Goal: Task Accomplishment & Management: Use online tool/utility

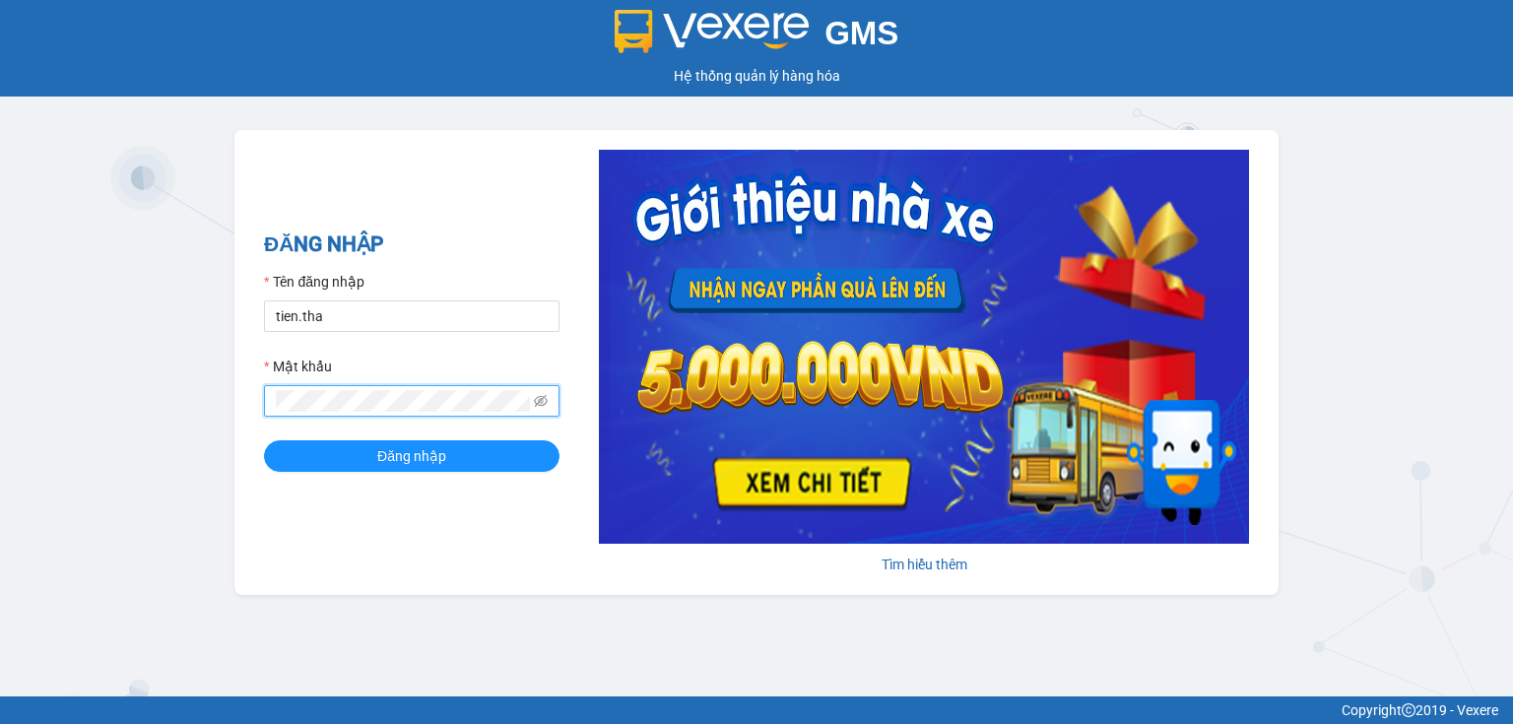
click at [272, 407] on span at bounding box center [412, 401] width 296 height 32
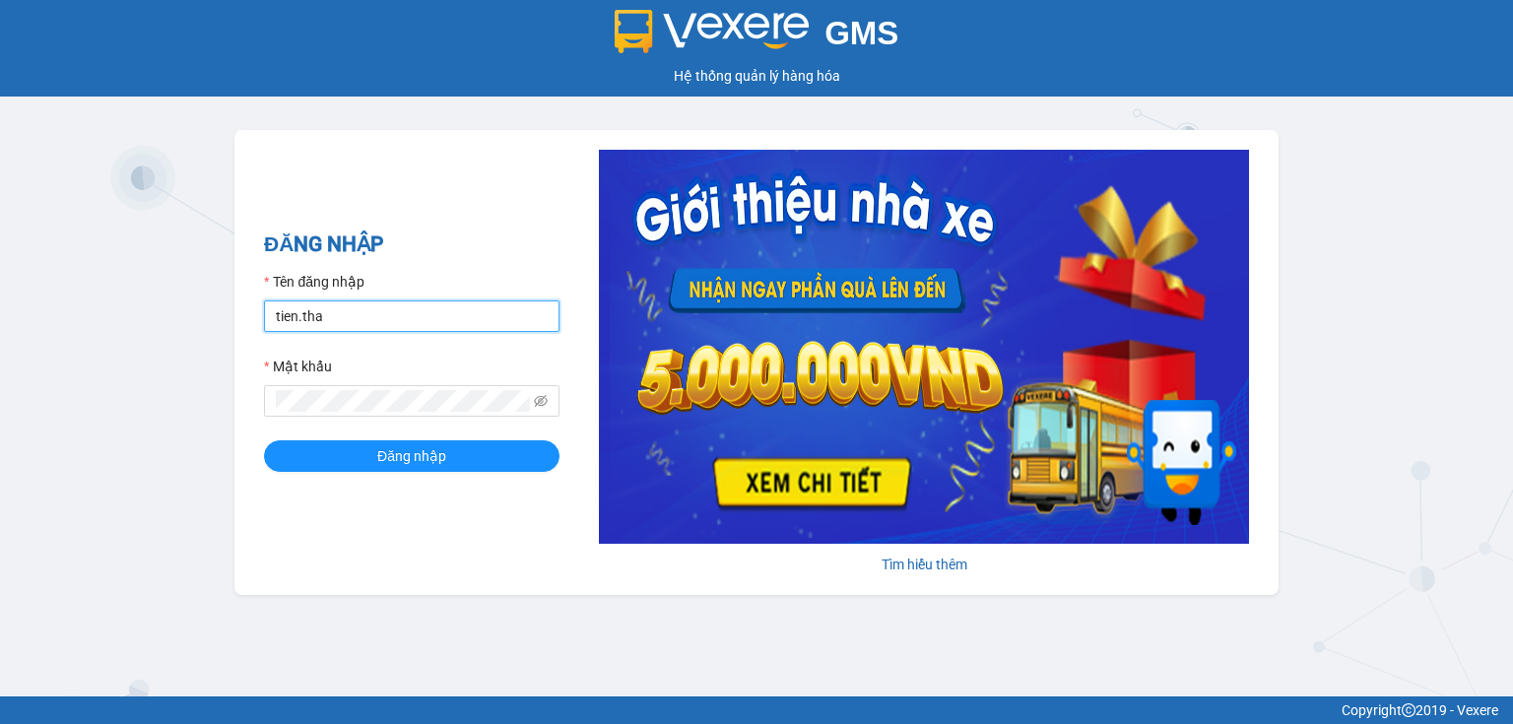
click at [392, 322] on input "tien.tha" at bounding box center [412, 316] width 296 height 32
type input "thao.tha"
click at [323, 401] on span at bounding box center [412, 401] width 296 height 32
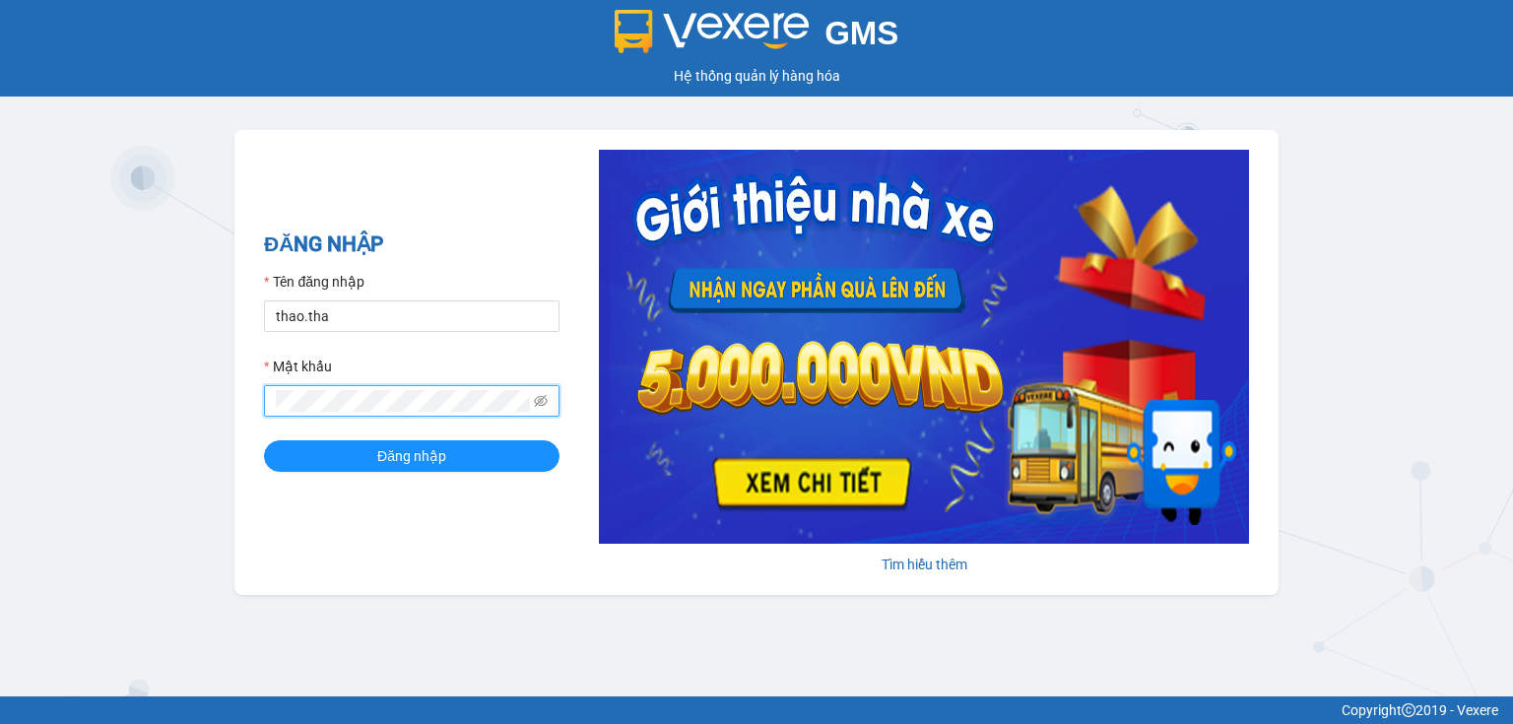
drag, startPoint x: 331, startPoint y: 390, endPoint x: 264, endPoint y: 411, distance: 70.1
click at [264, 411] on span at bounding box center [412, 401] width 296 height 32
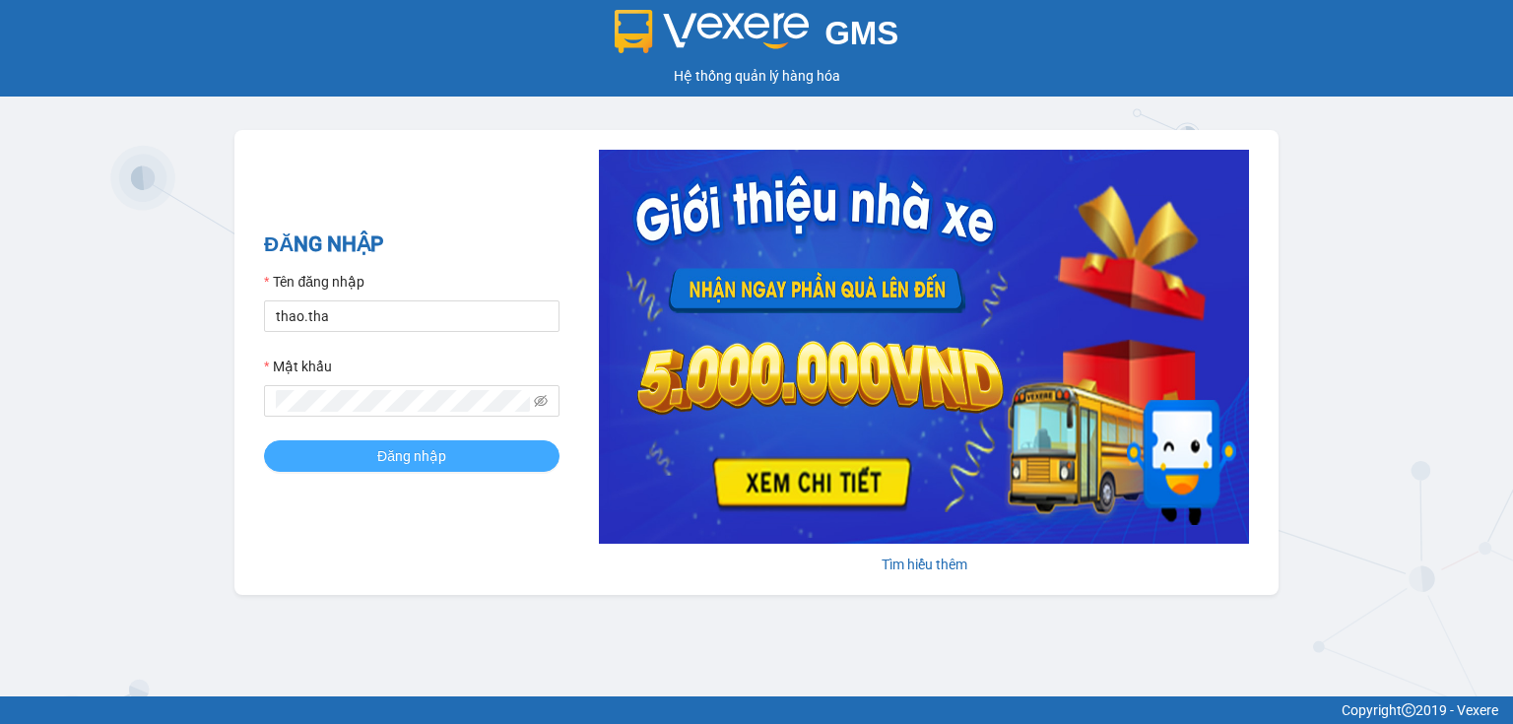
click at [410, 461] on span "Đăng nhập" at bounding box center [411, 456] width 69 height 22
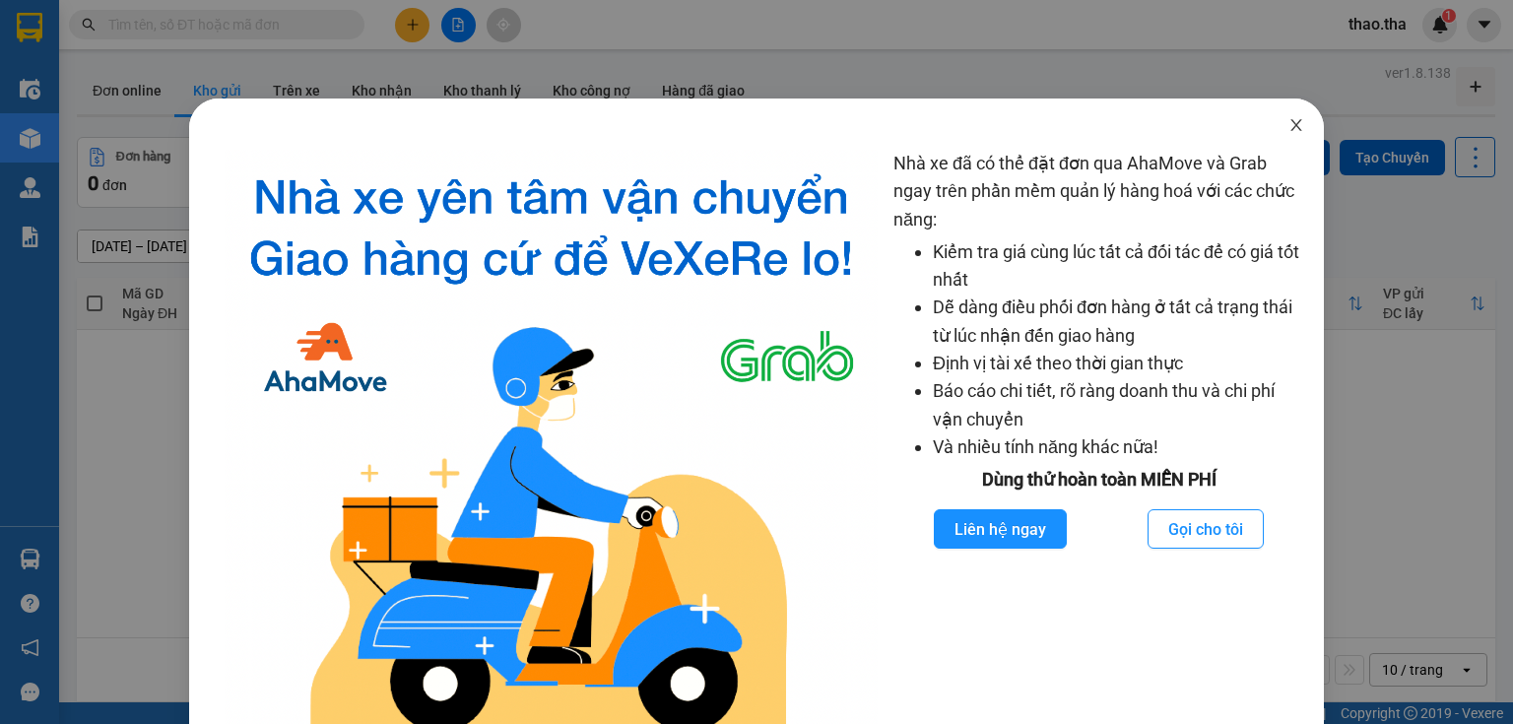
click at [1291, 123] on icon "close" at bounding box center [1296, 125] width 11 height 12
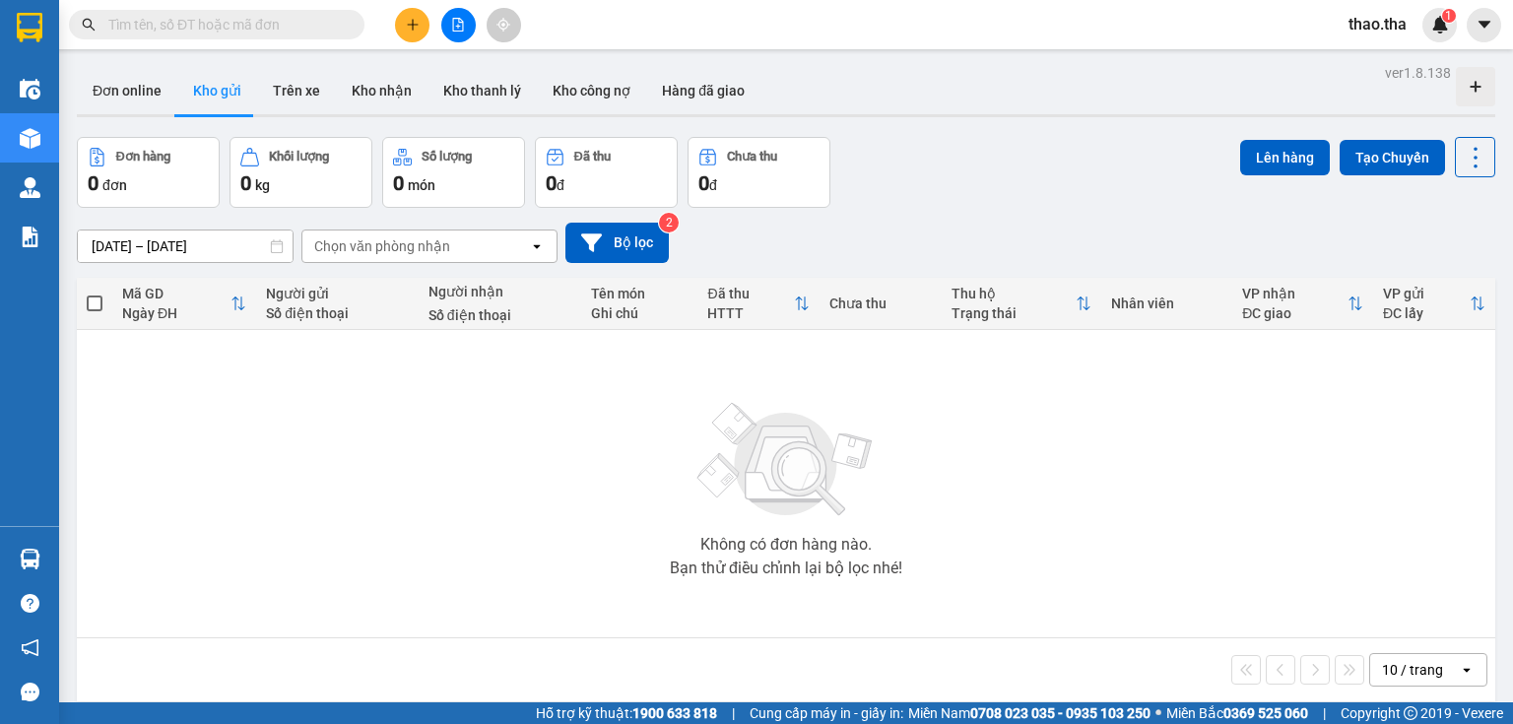
click at [205, 25] on input "text" at bounding box center [224, 25] width 232 height 22
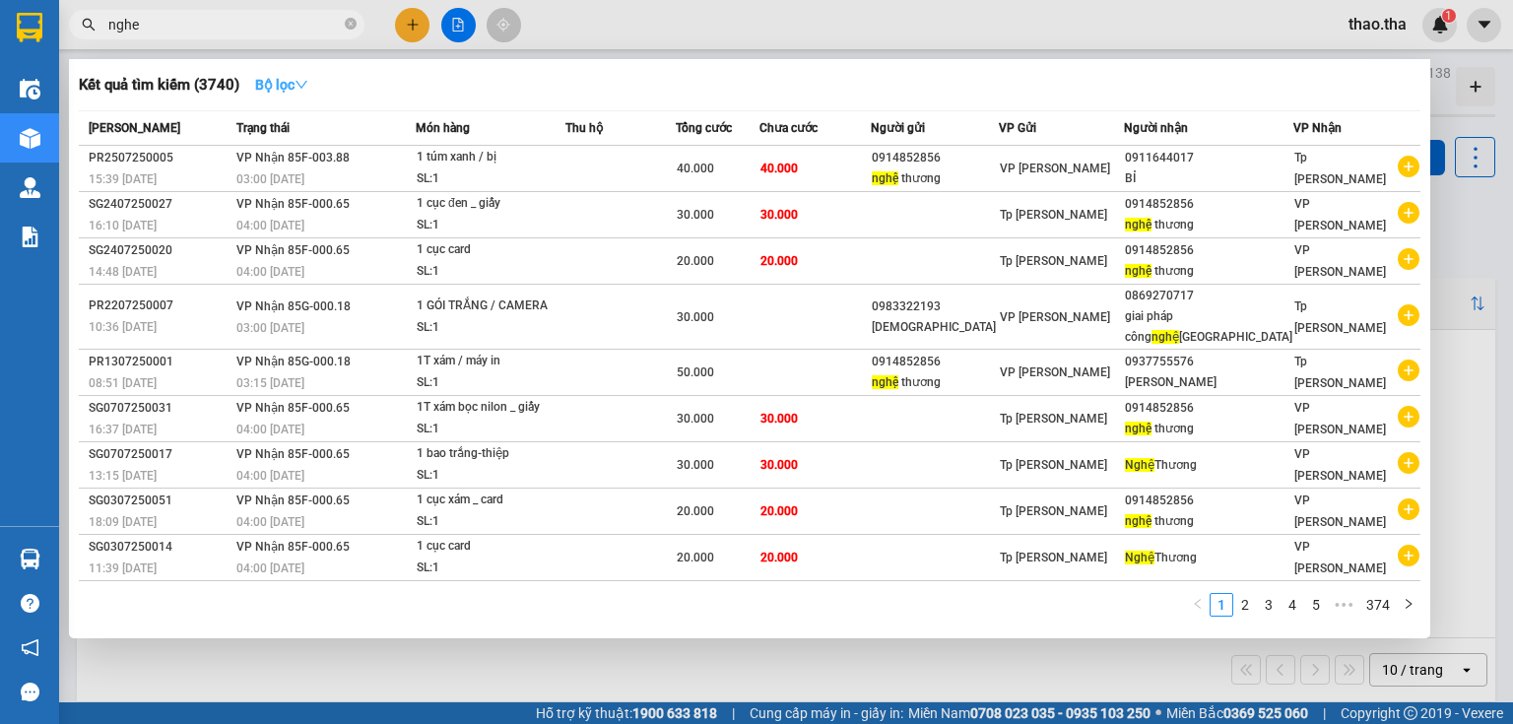
type input "nghe"
click at [306, 85] on icon "down" at bounding box center [302, 85] width 14 height 14
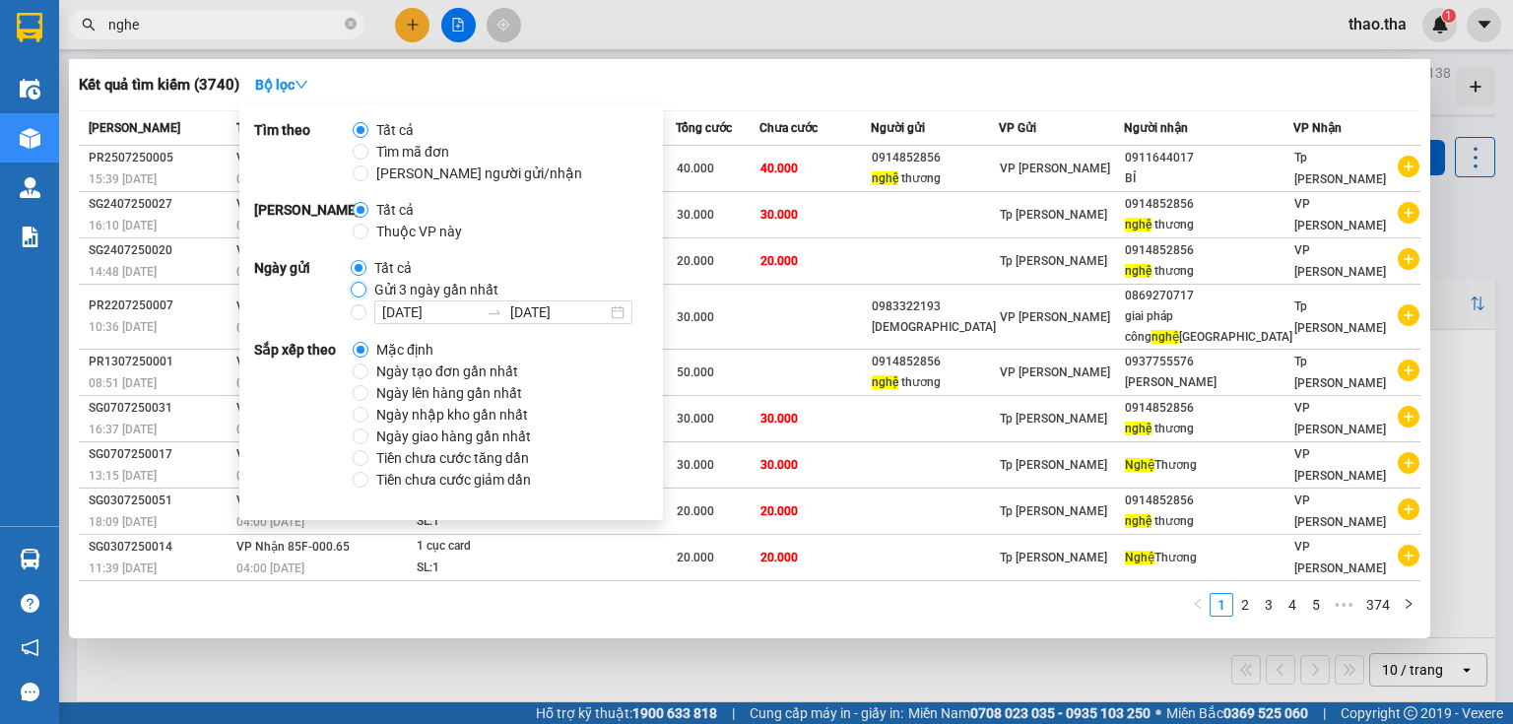
click at [362, 288] on input "Gửi 3 ngày gần nhất" at bounding box center [359, 290] width 16 height 16
radio input "true"
radio input "false"
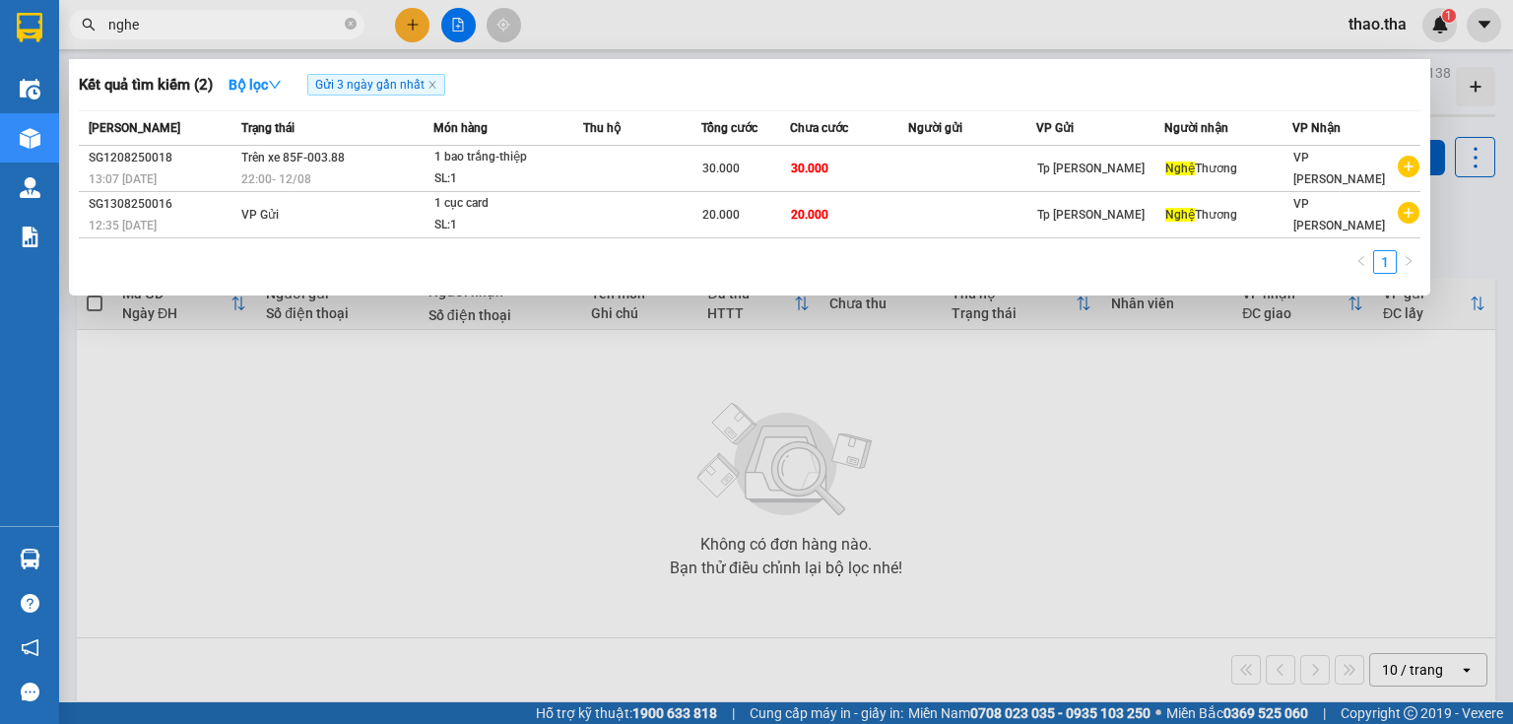
click at [763, 296] on div at bounding box center [756, 362] width 1513 height 724
click at [207, 28] on input "nghe" at bounding box center [224, 25] width 232 height 22
type input "n"
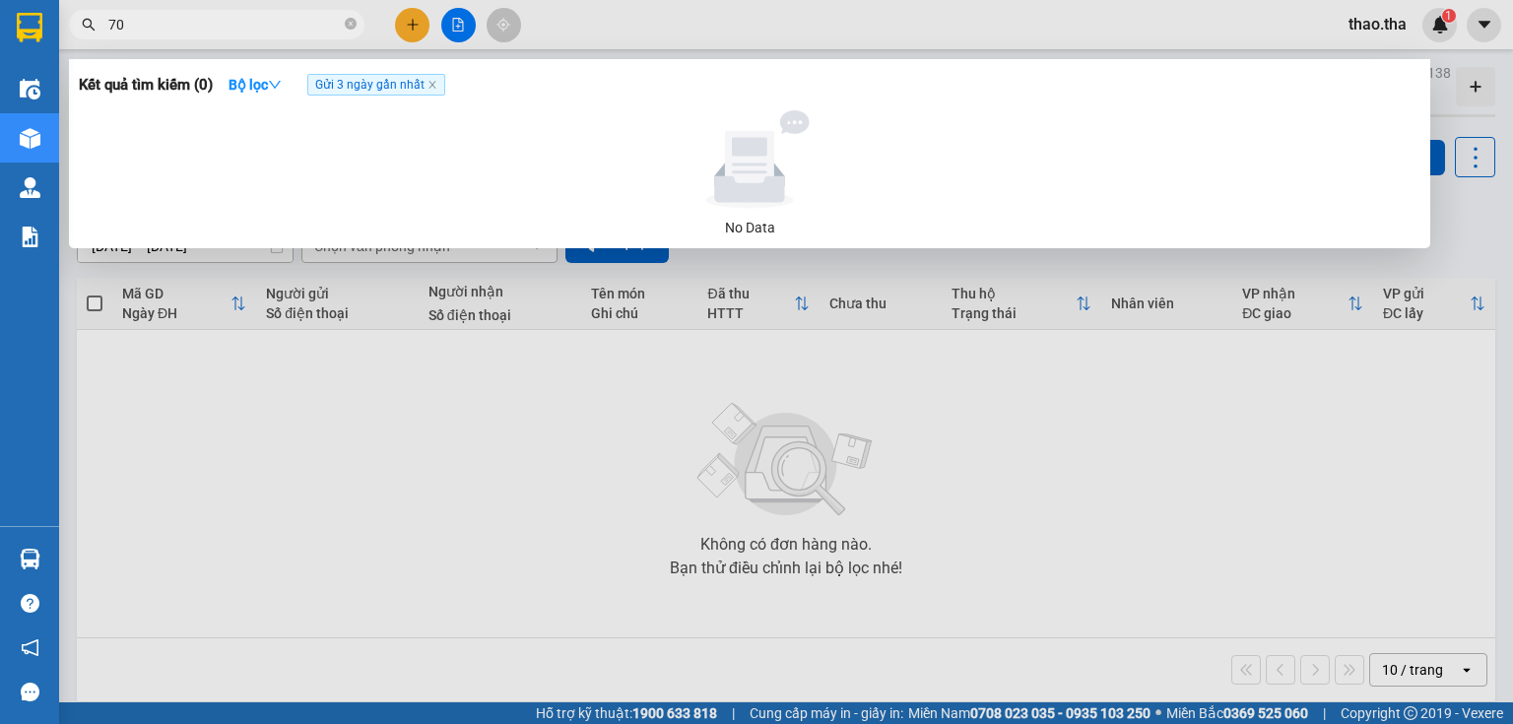
type input "7"
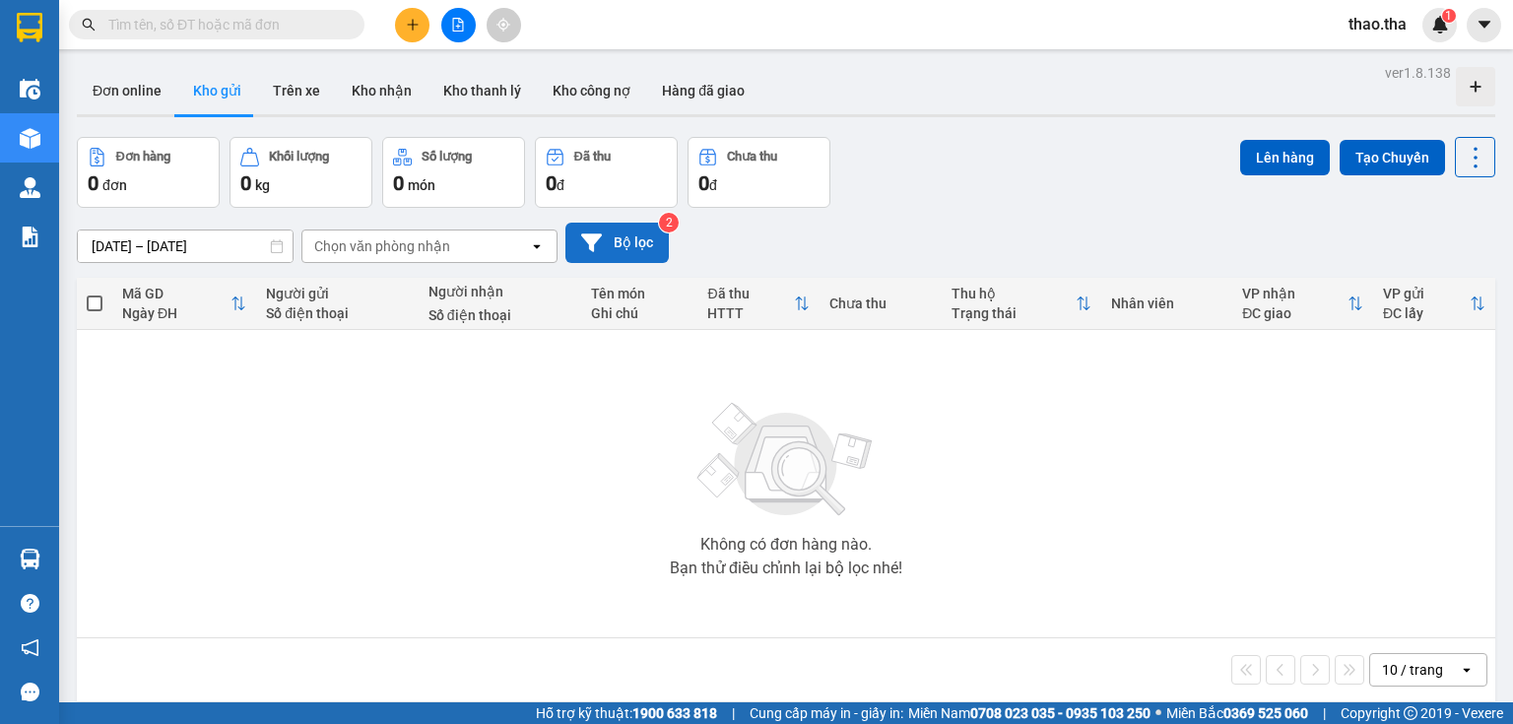
click at [630, 241] on button "Bộ lọc" at bounding box center [616, 243] width 103 height 40
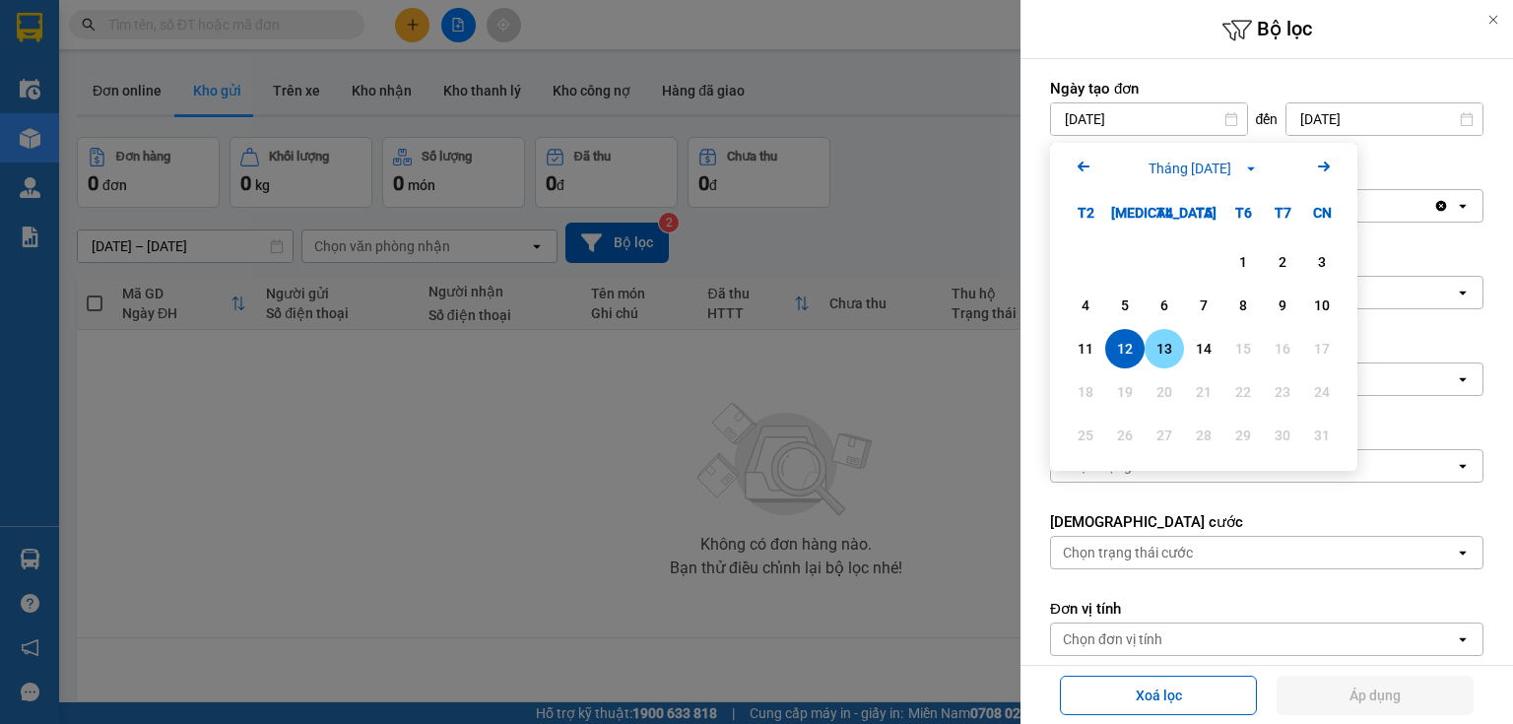
click at [1167, 356] on div "13" at bounding box center [1165, 349] width 28 height 24
type input "[DATE]"
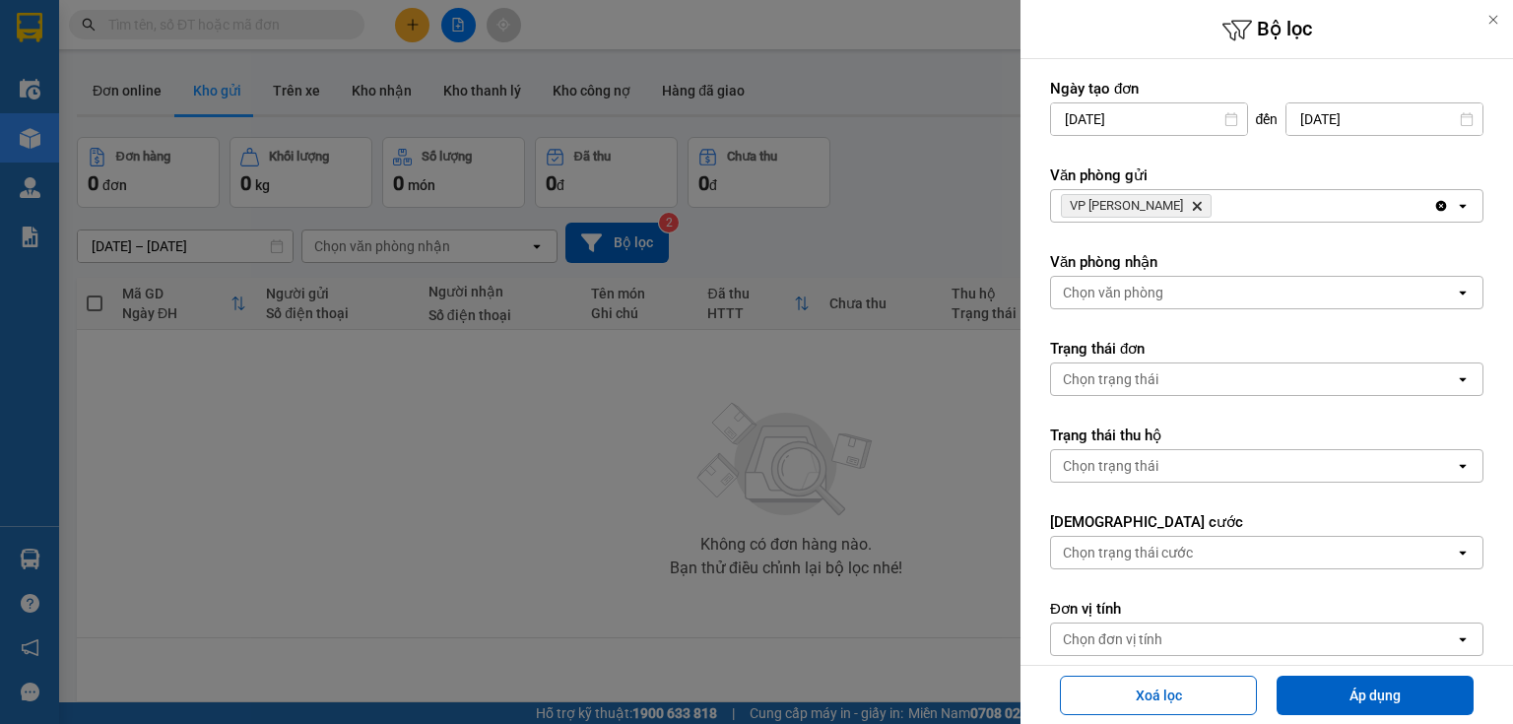
click at [1193, 206] on icon "VP Phan Rang, close by backspace" at bounding box center [1197, 206] width 9 height 9
click at [1162, 213] on div "Chọn văn phòng" at bounding box center [1253, 206] width 404 height 32
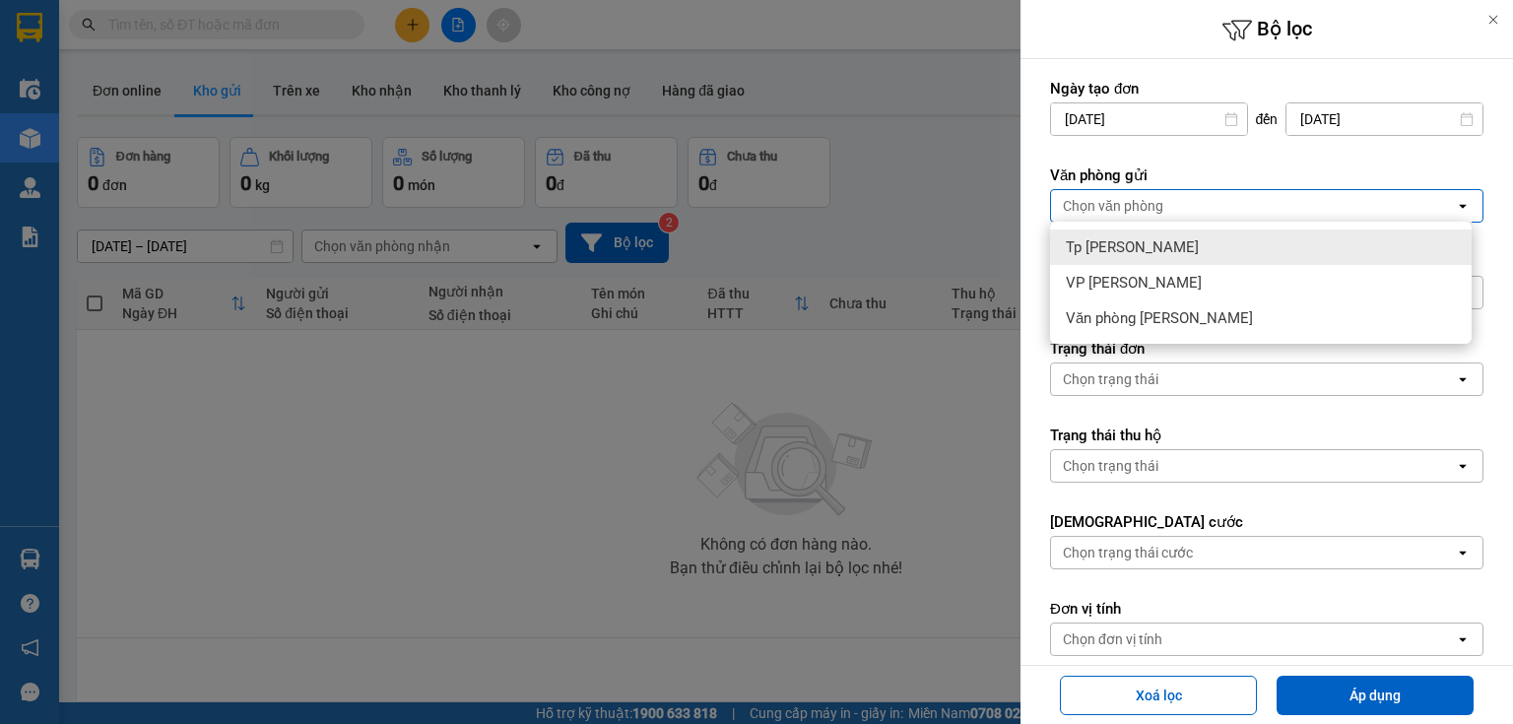
click at [1166, 244] on span "Tp [PERSON_NAME]" at bounding box center [1132, 247] width 133 height 20
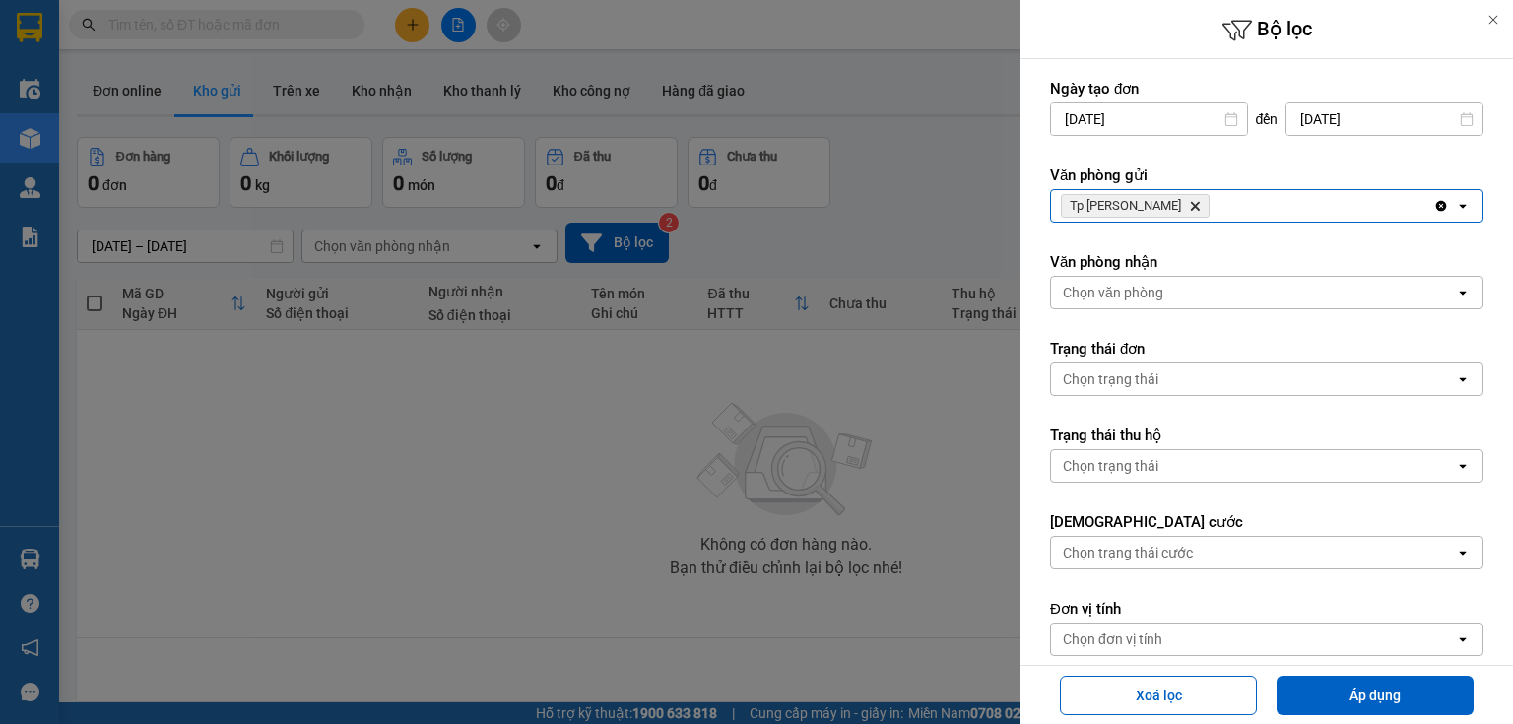
click at [1163, 294] on div "Chọn văn phòng" at bounding box center [1253, 293] width 404 height 32
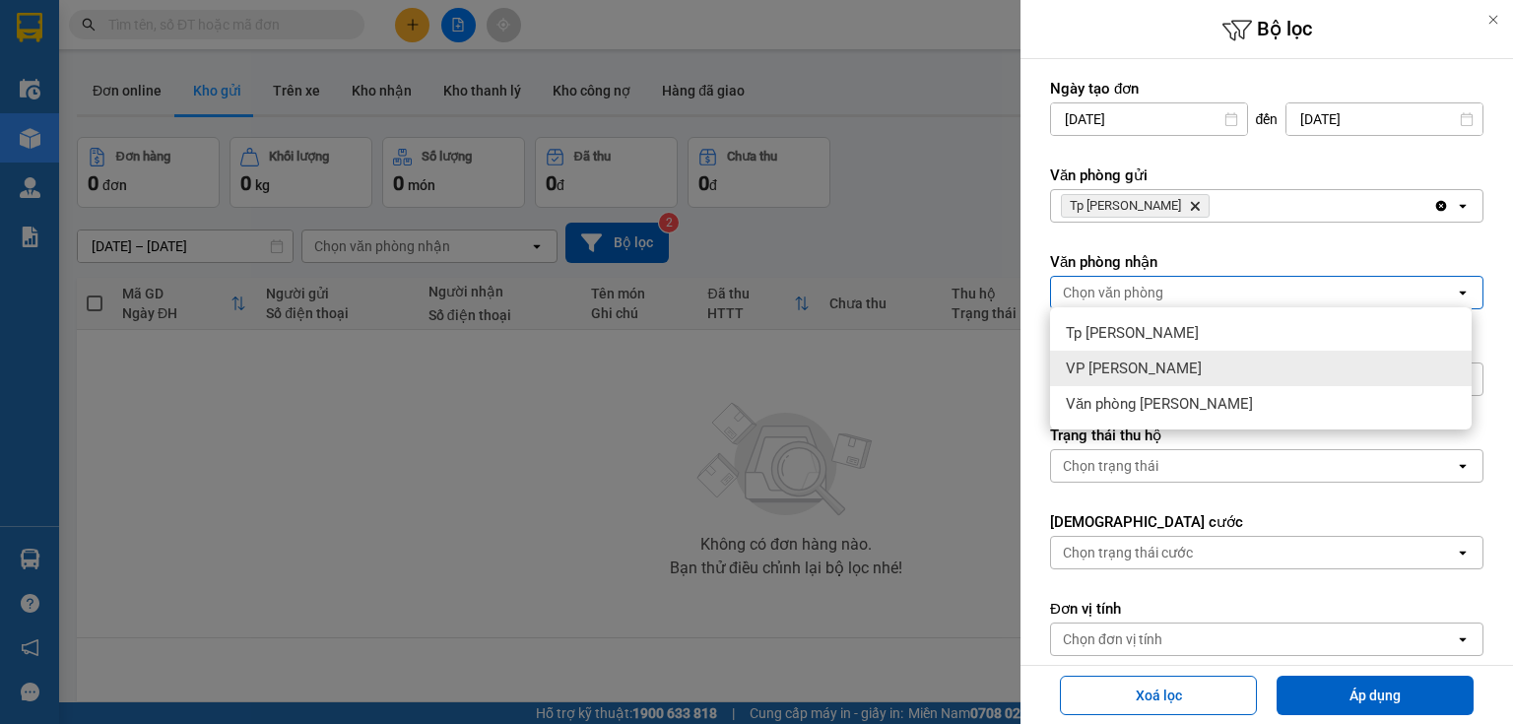
click at [1155, 370] on span "VP [PERSON_NAME]" at bounding box center [1134, 369] width 136 height 20
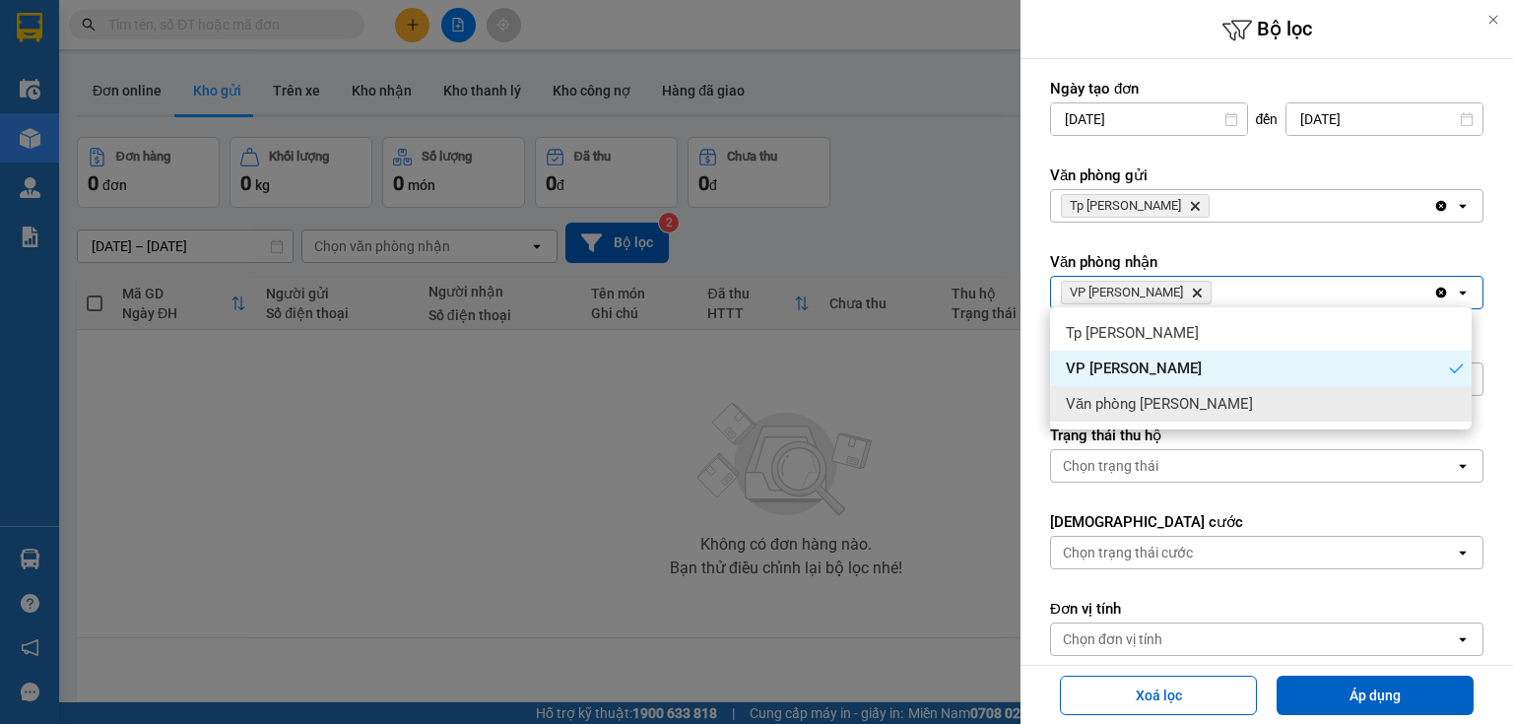
click at [1162, 392] on div "Văn phòng [PERSON_NAME]" at bounding box center [1261, 403] width 422 height 35
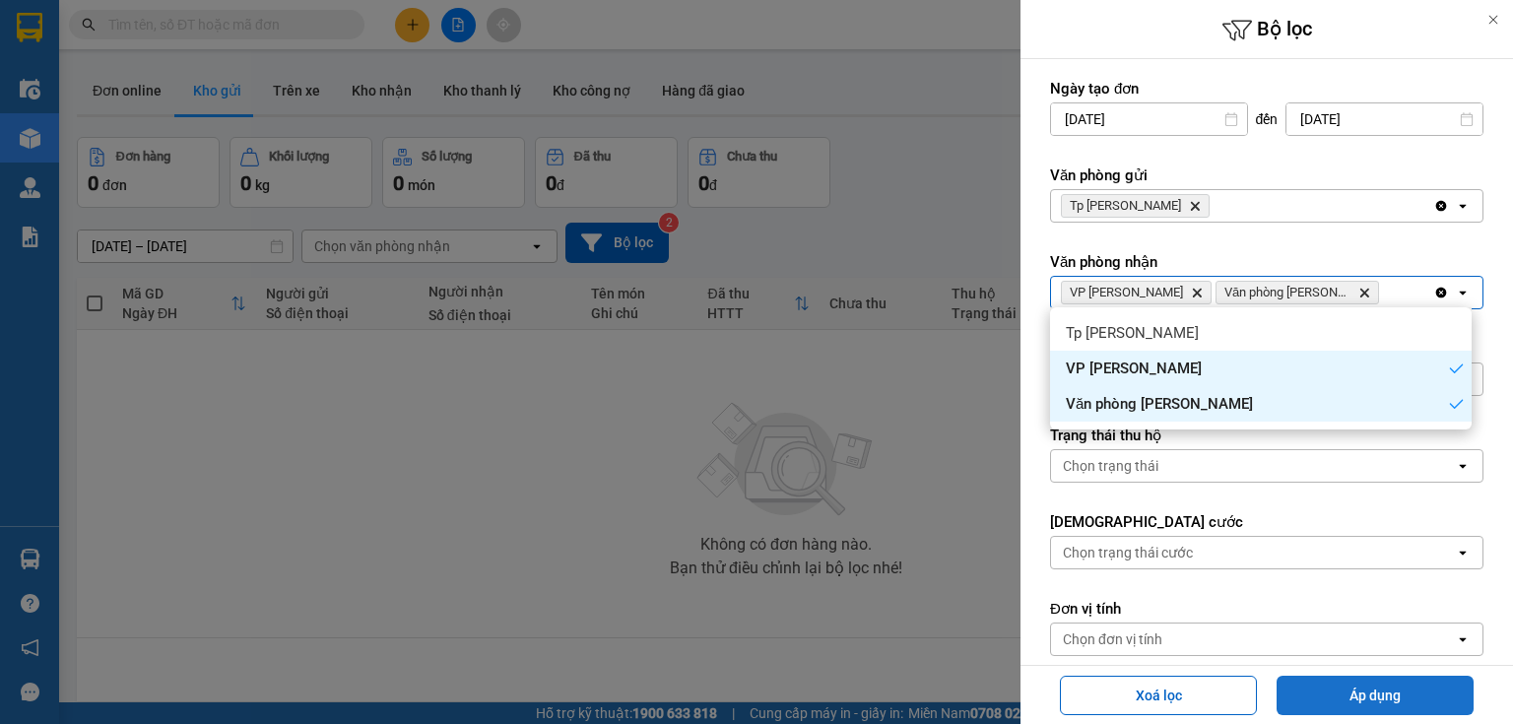
click at [1379, 689] on button "Áp dụng" at bounding box center [1375, 695] width 197 height 39
type input "[DATE] – [DATE]"
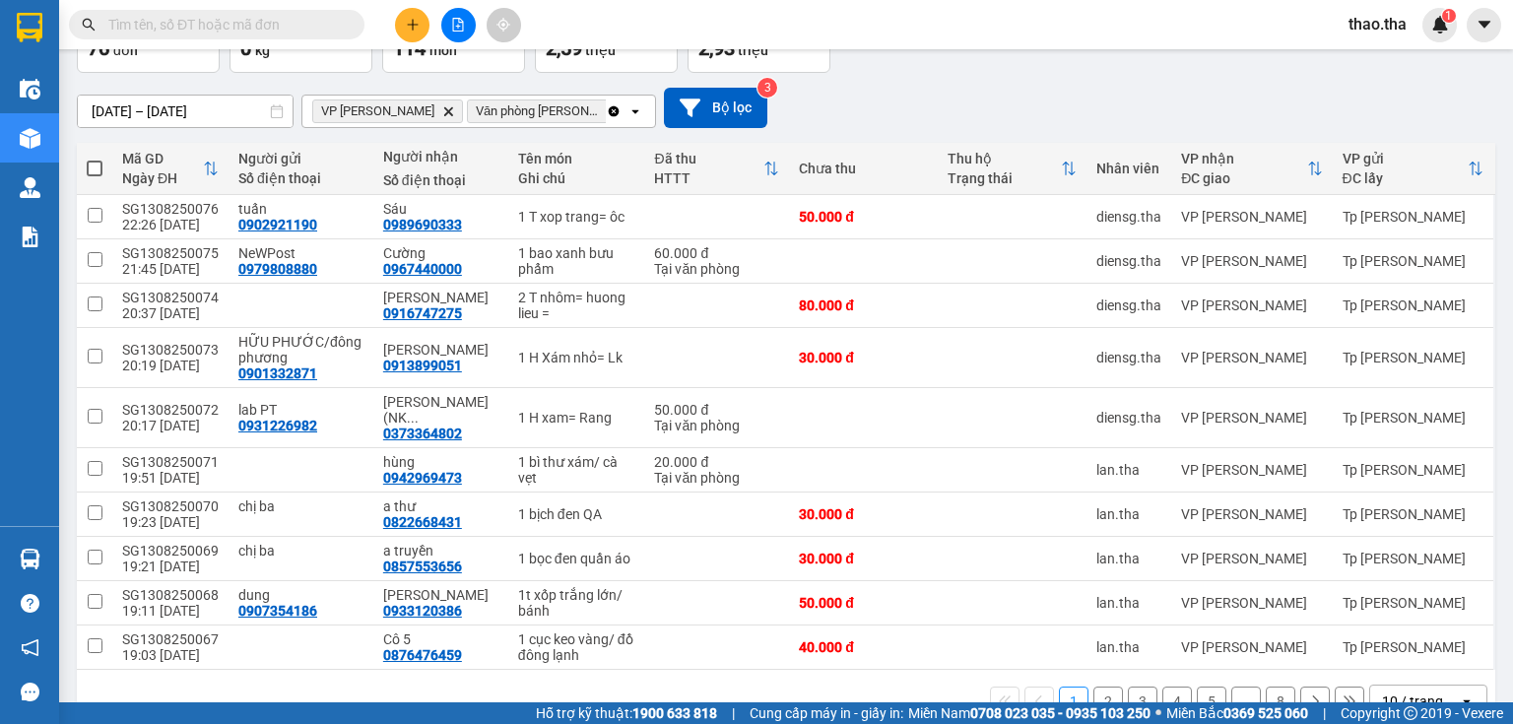
scroll to position [164, 0]
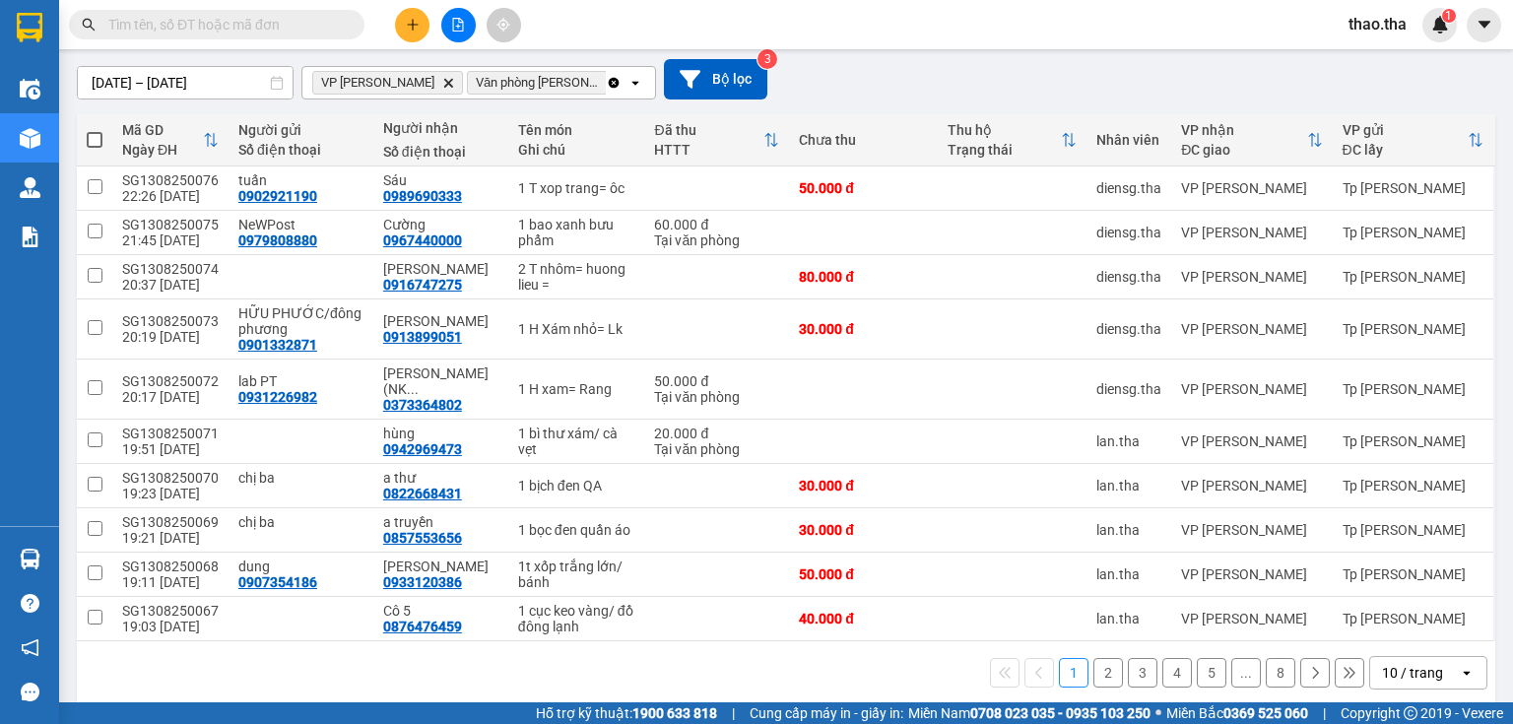
click at [1266, 658] on button "8" at bounding box center [1281, 673] width 30 height 30
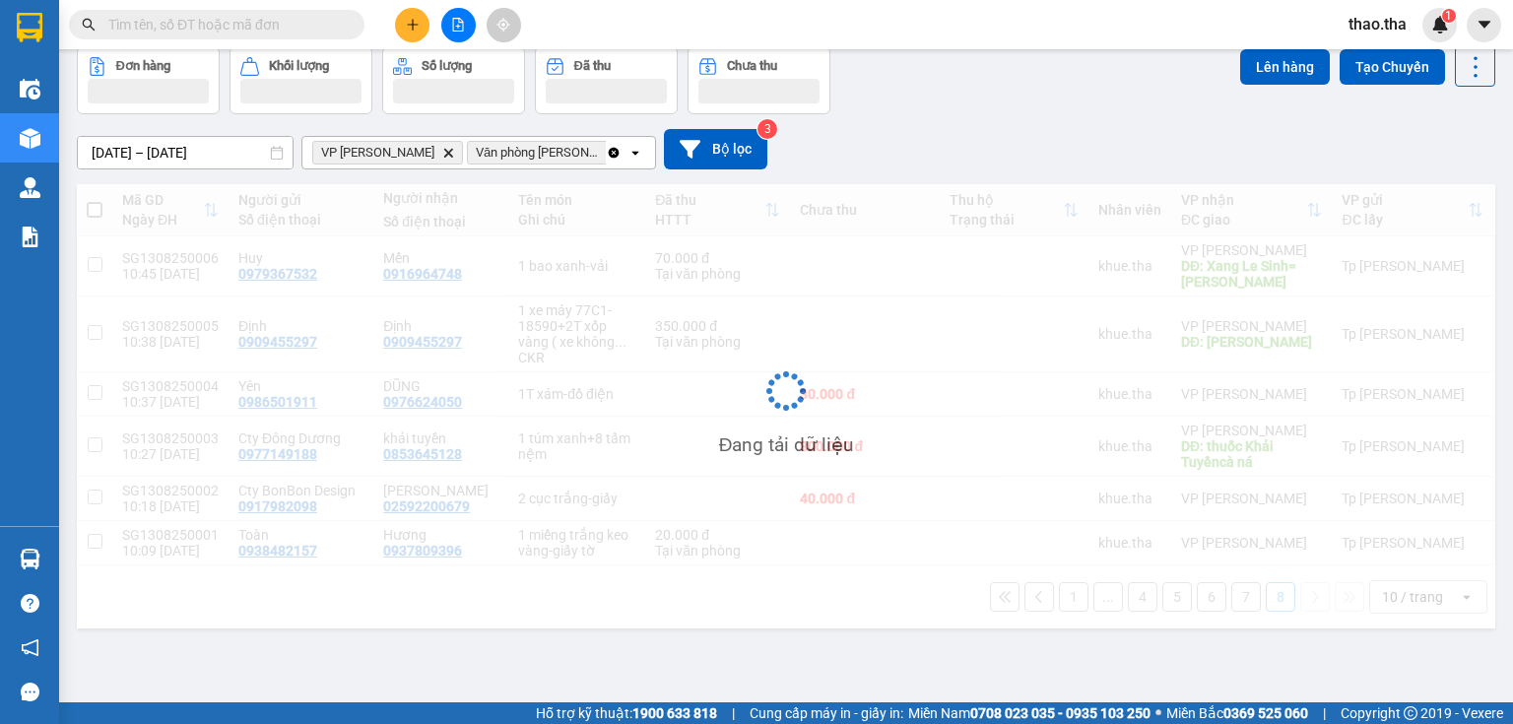
scroll to position [91, 0]
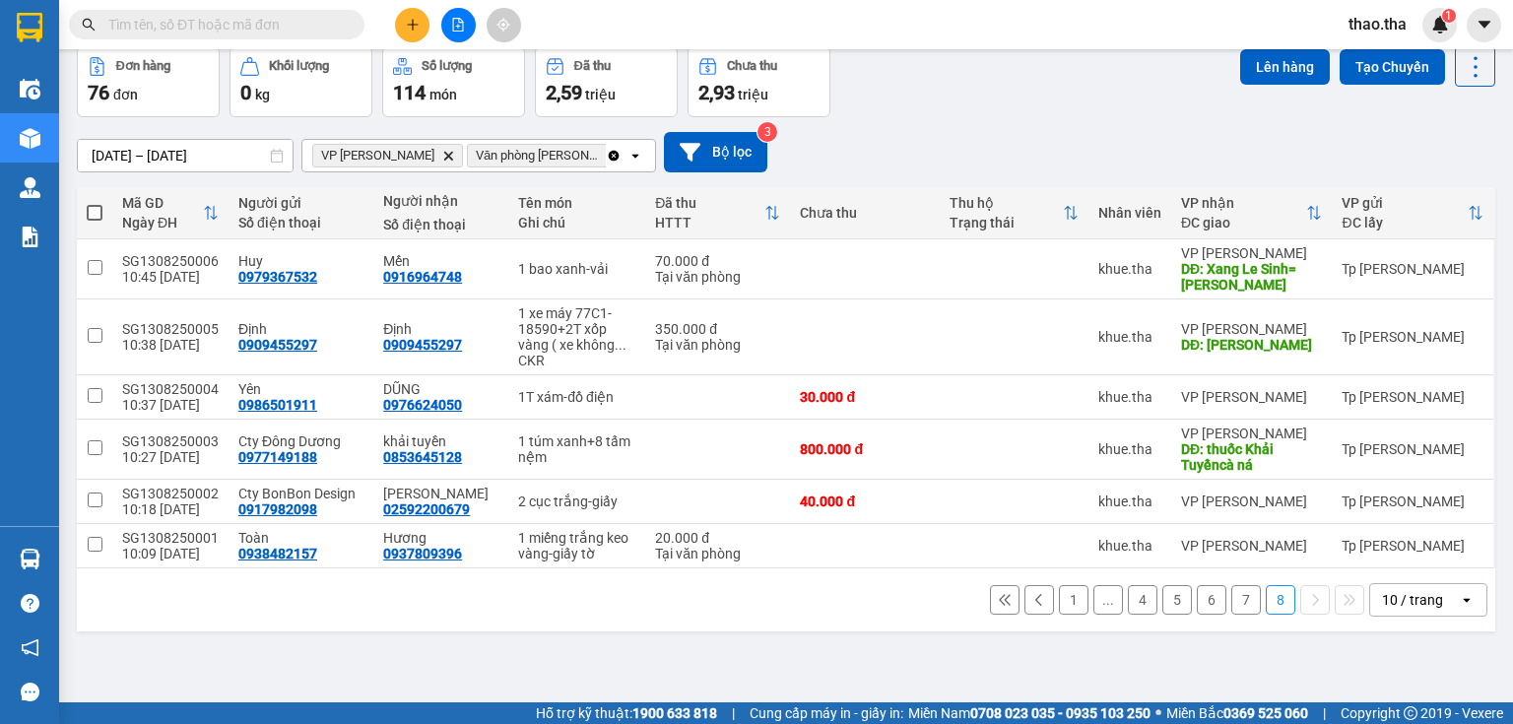
click at [1409, 592] on div "10 / trang" at bounding box center [1412, 600] width 61 height 20
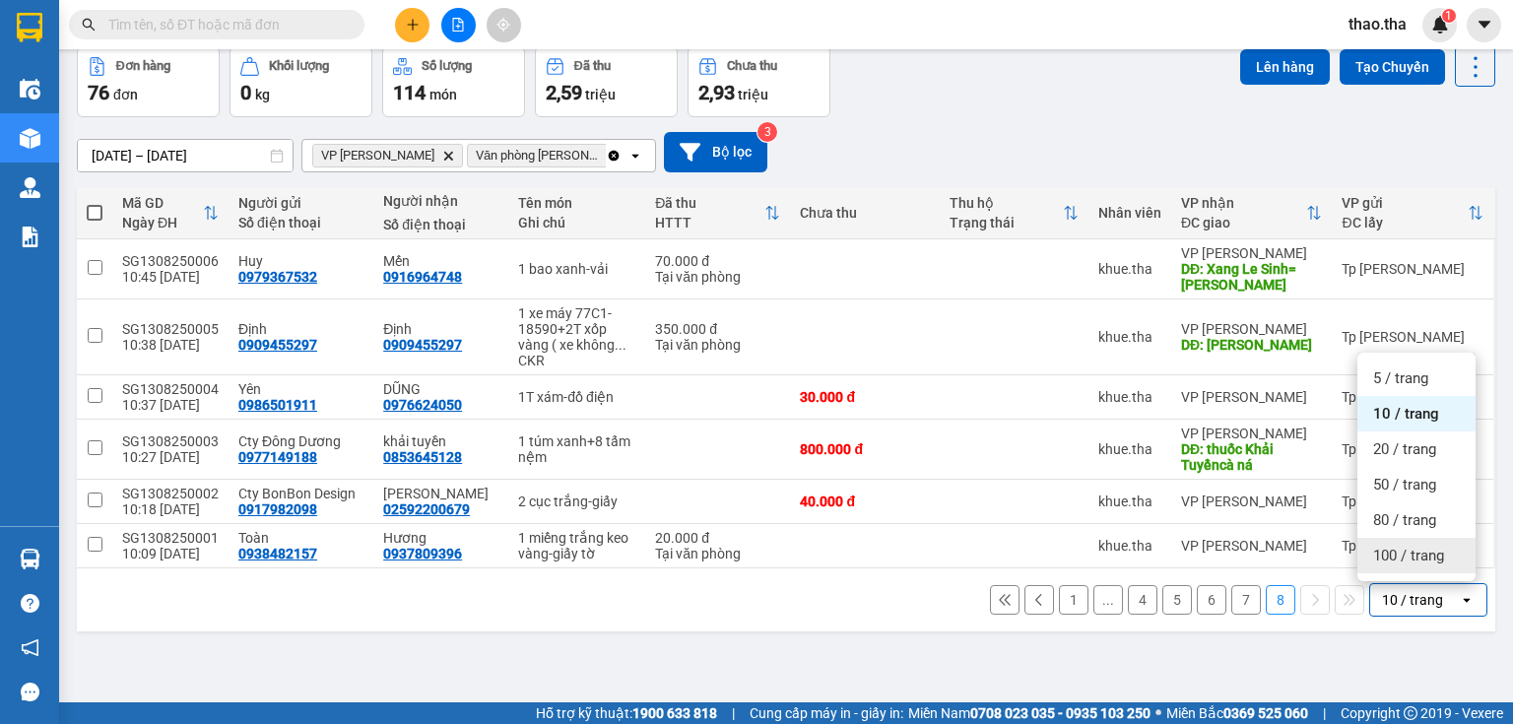
click at [1390, 555] on span "100 / trang" at bounding box center [1408, 556] width 71 height 20
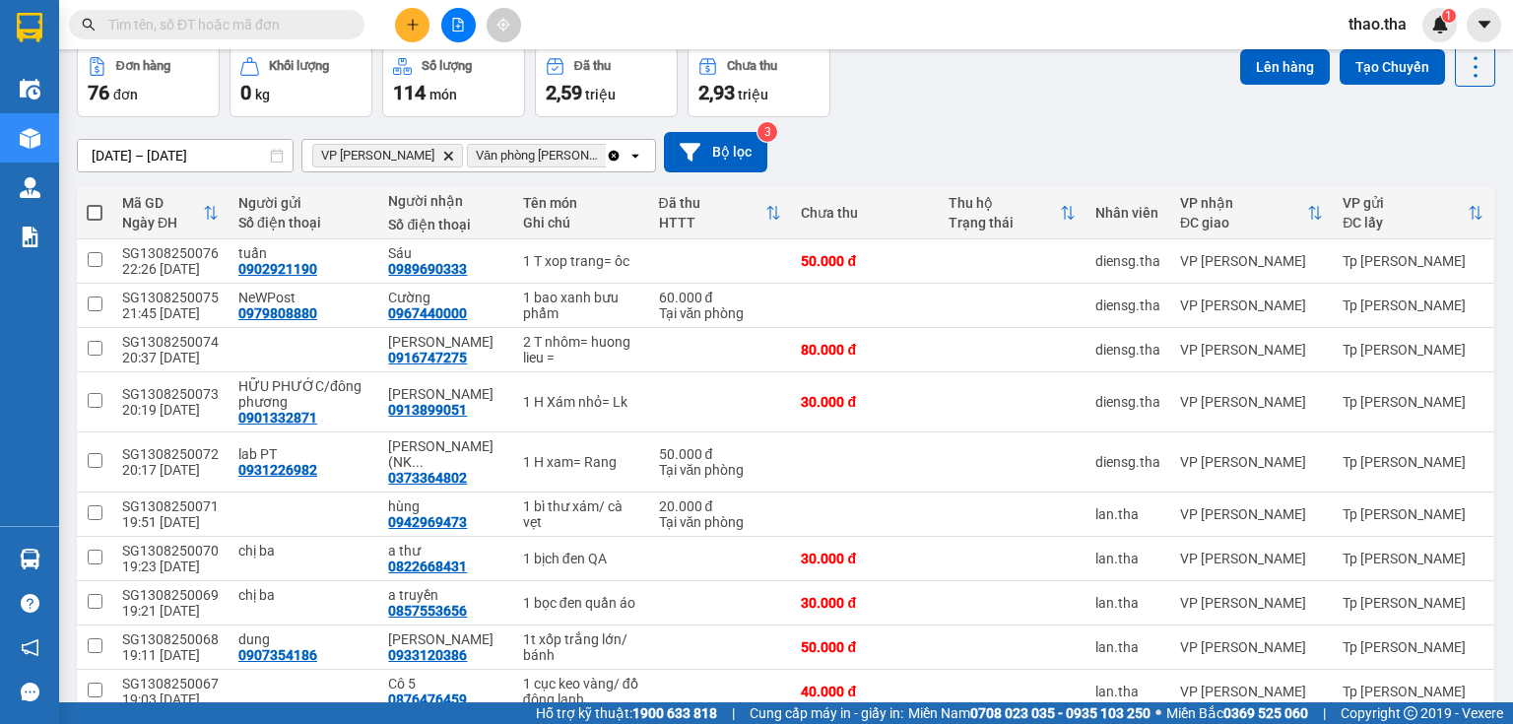
click at [92, 210] on span at bounding box center [95, 213] width 16 height 16
click at [95, 203] on input "checkbox" at bounding box center [95, 203] width 0 height 0
checkbox input "true"
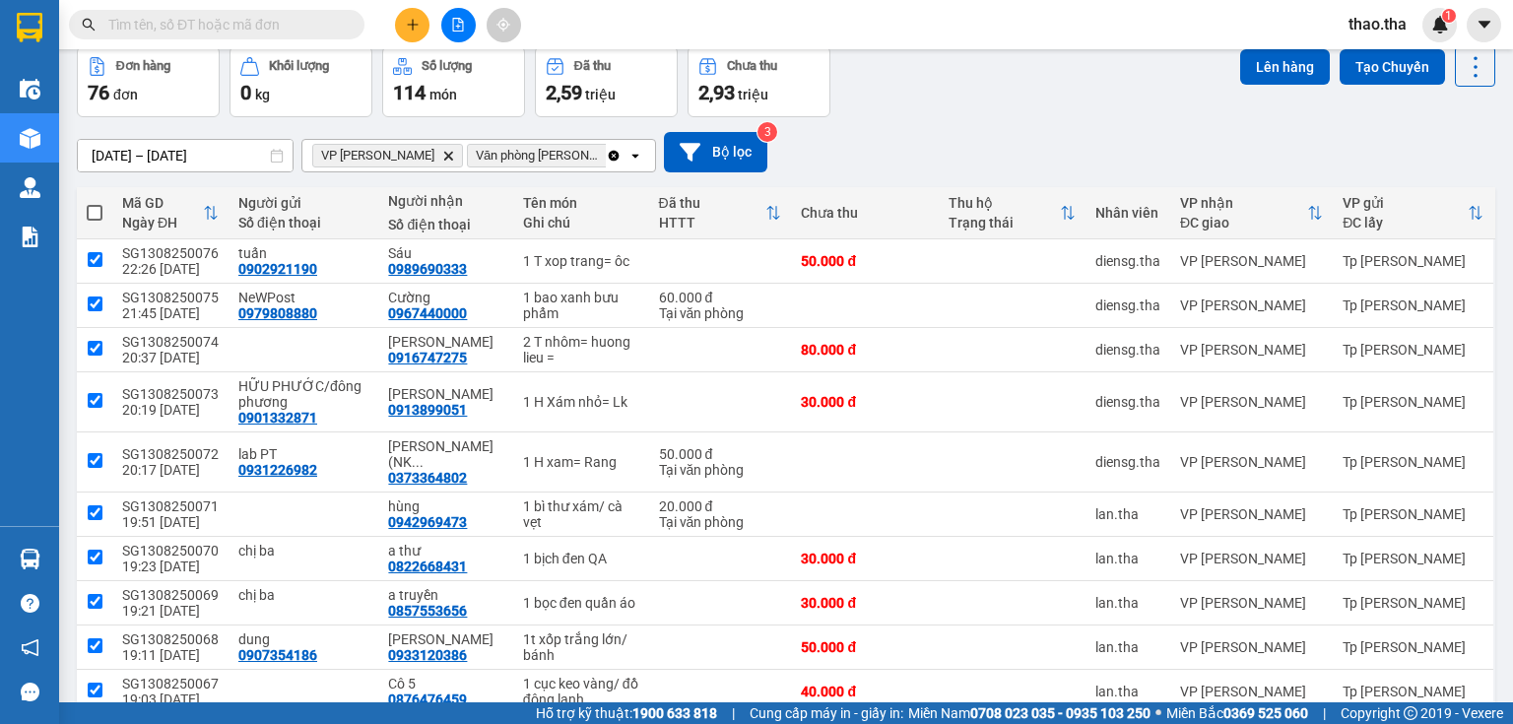
checkbox input "true"
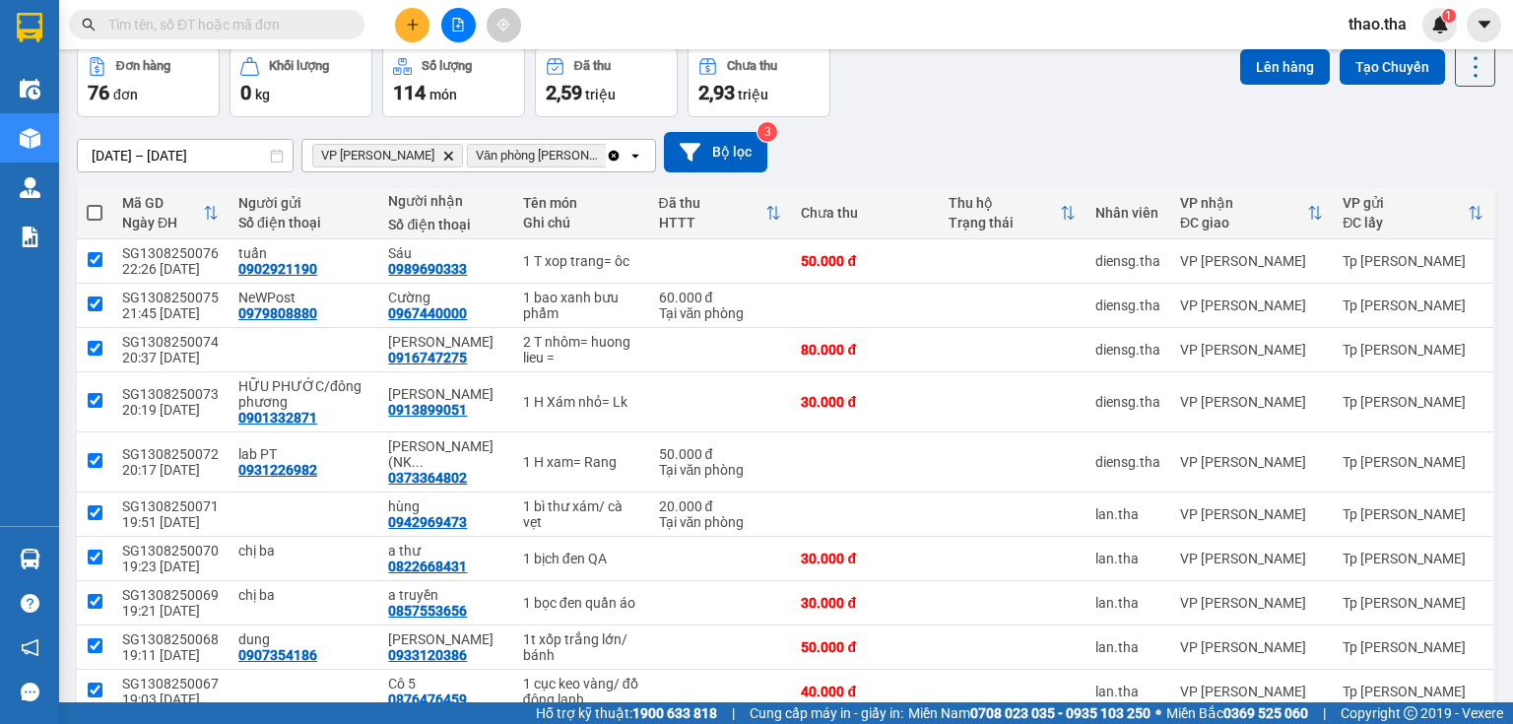
checkbox input "true"
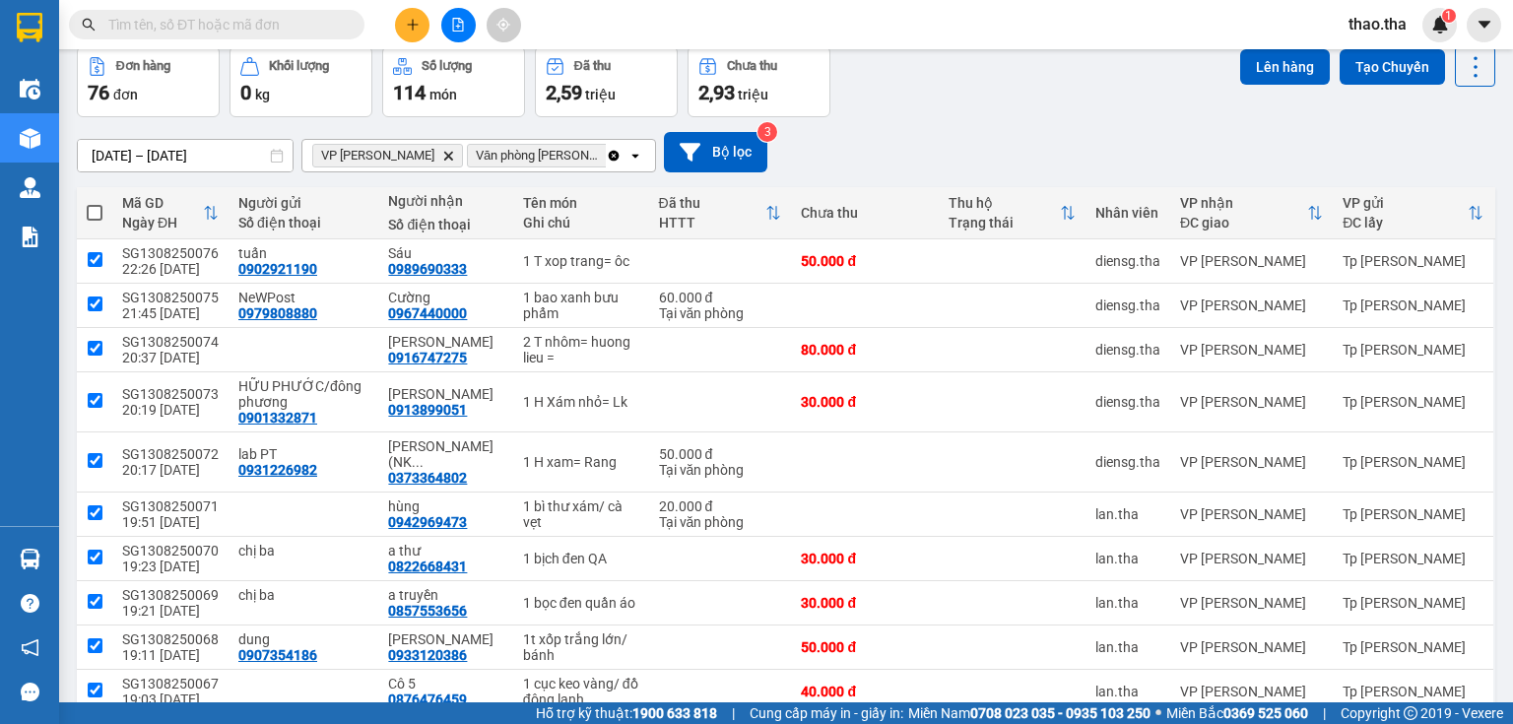
checkbox input "true"
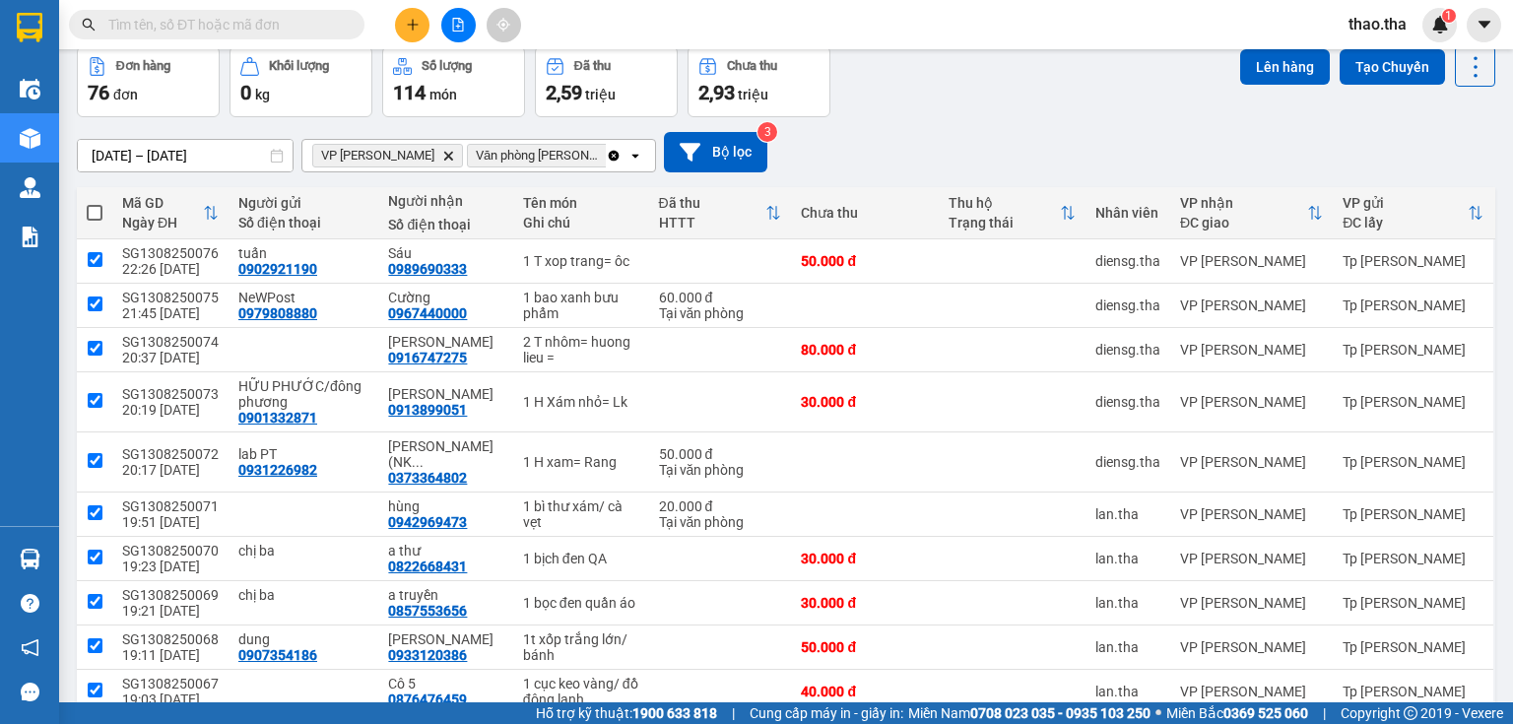
checkbox input "true"
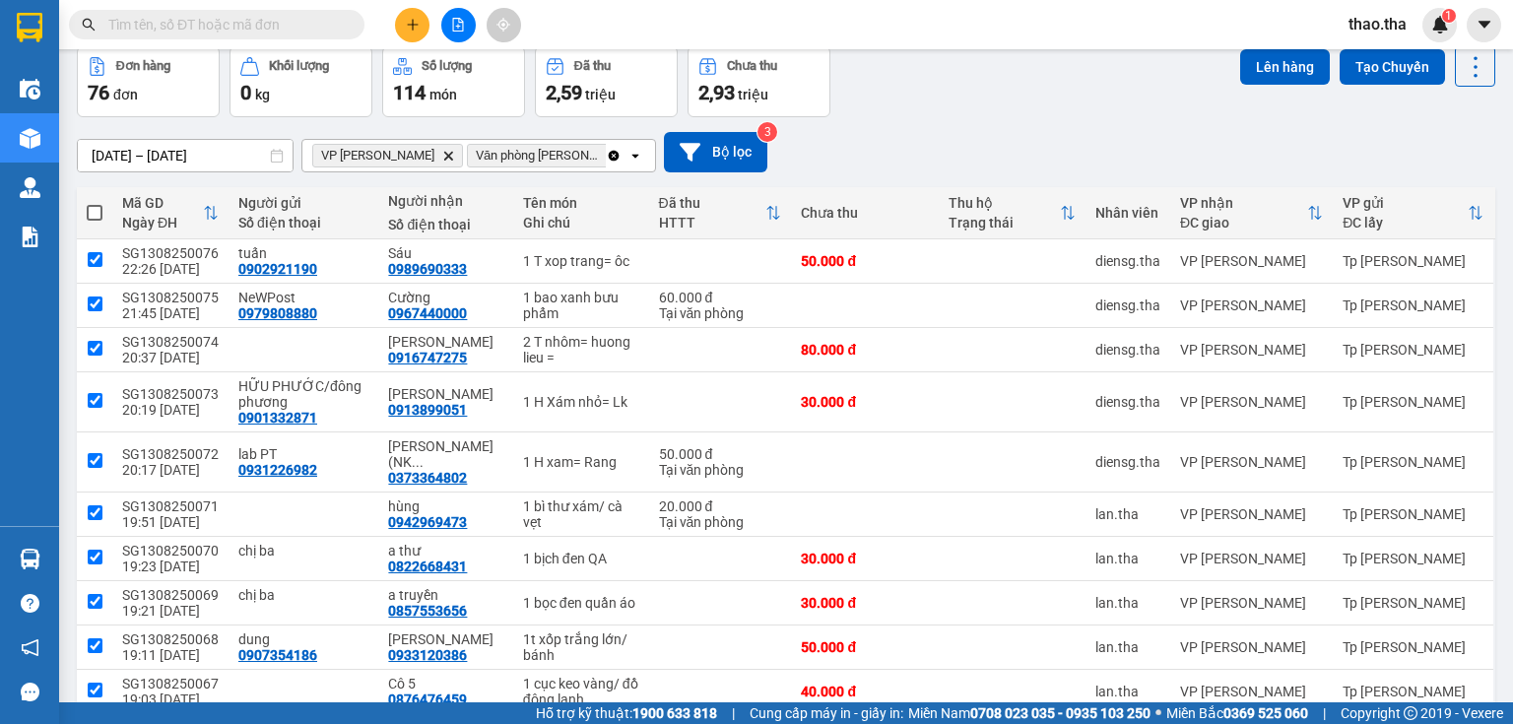
checkbox input "true"
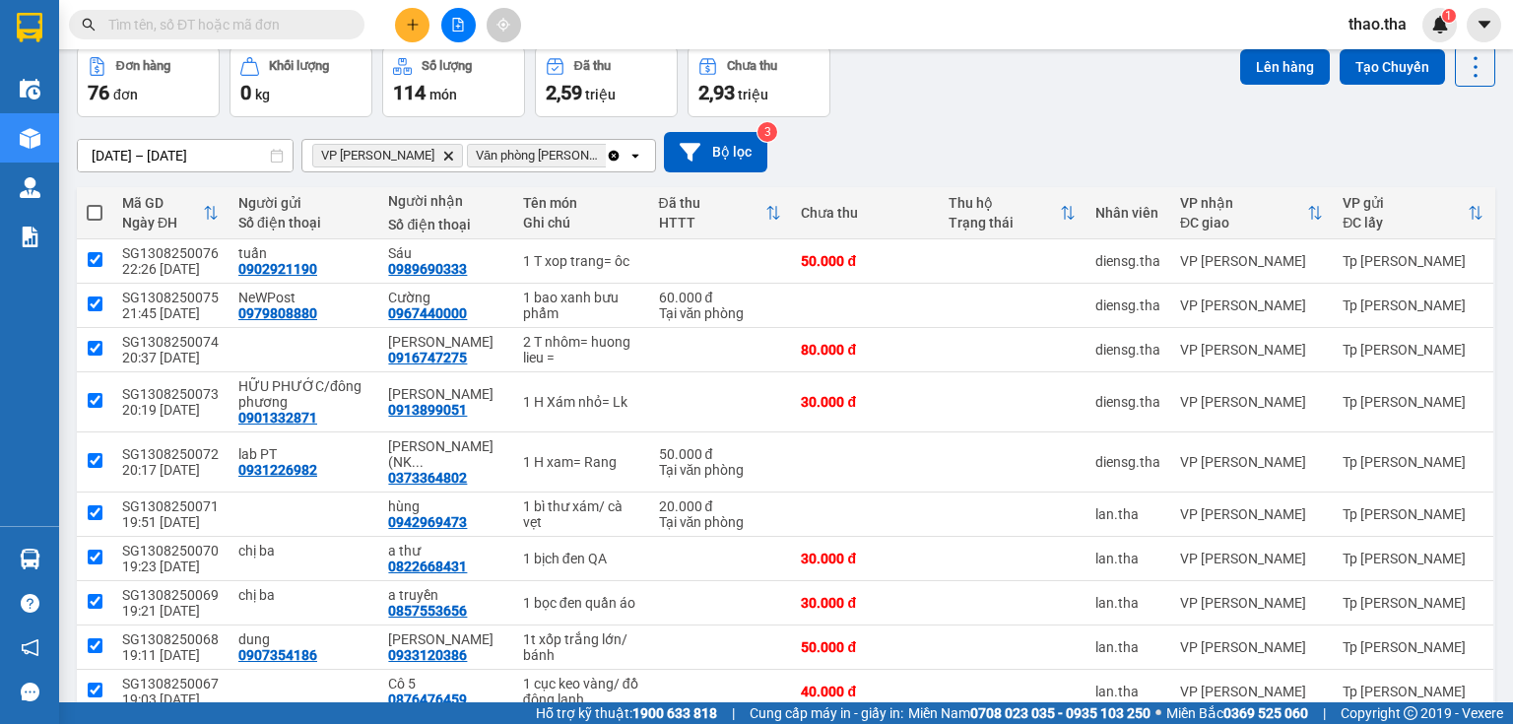
checkbox input "true"
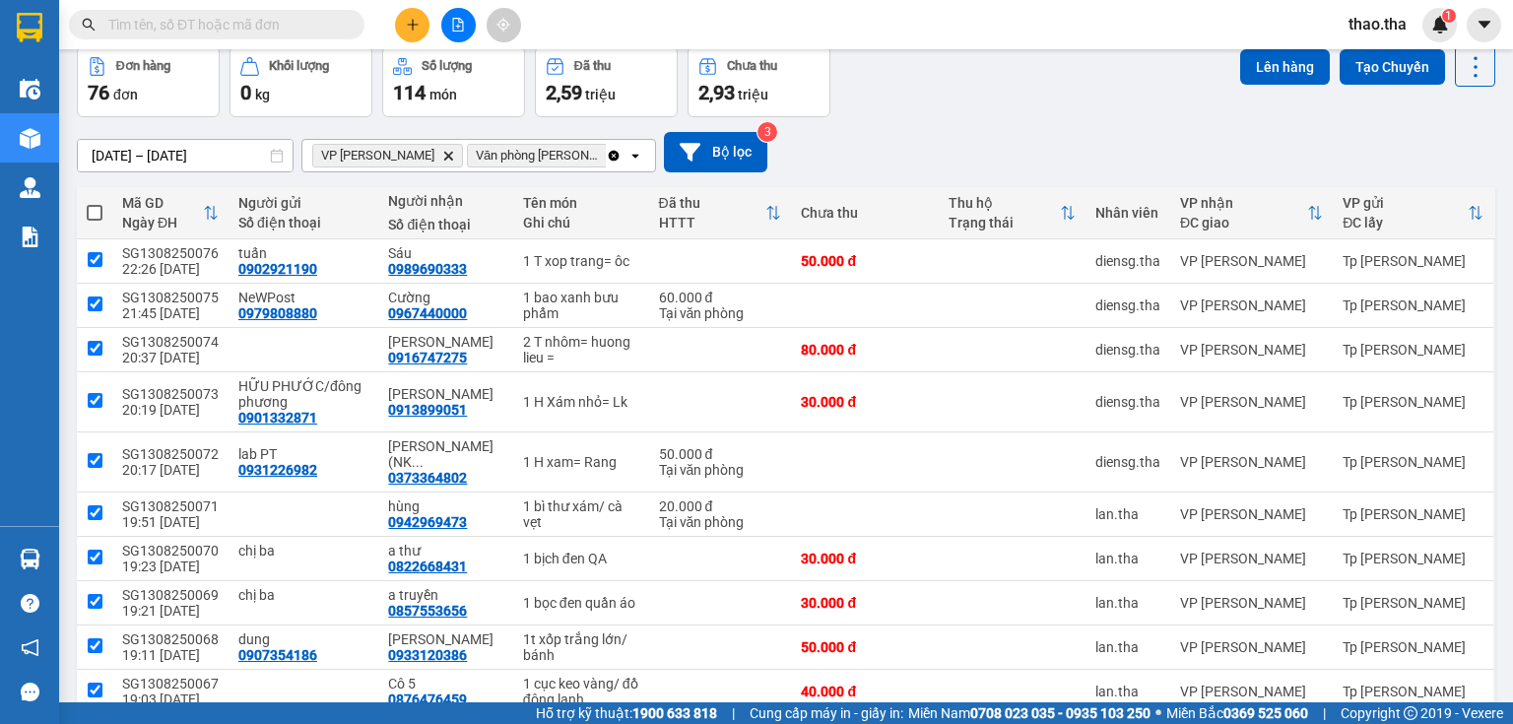
checkbox input "true"
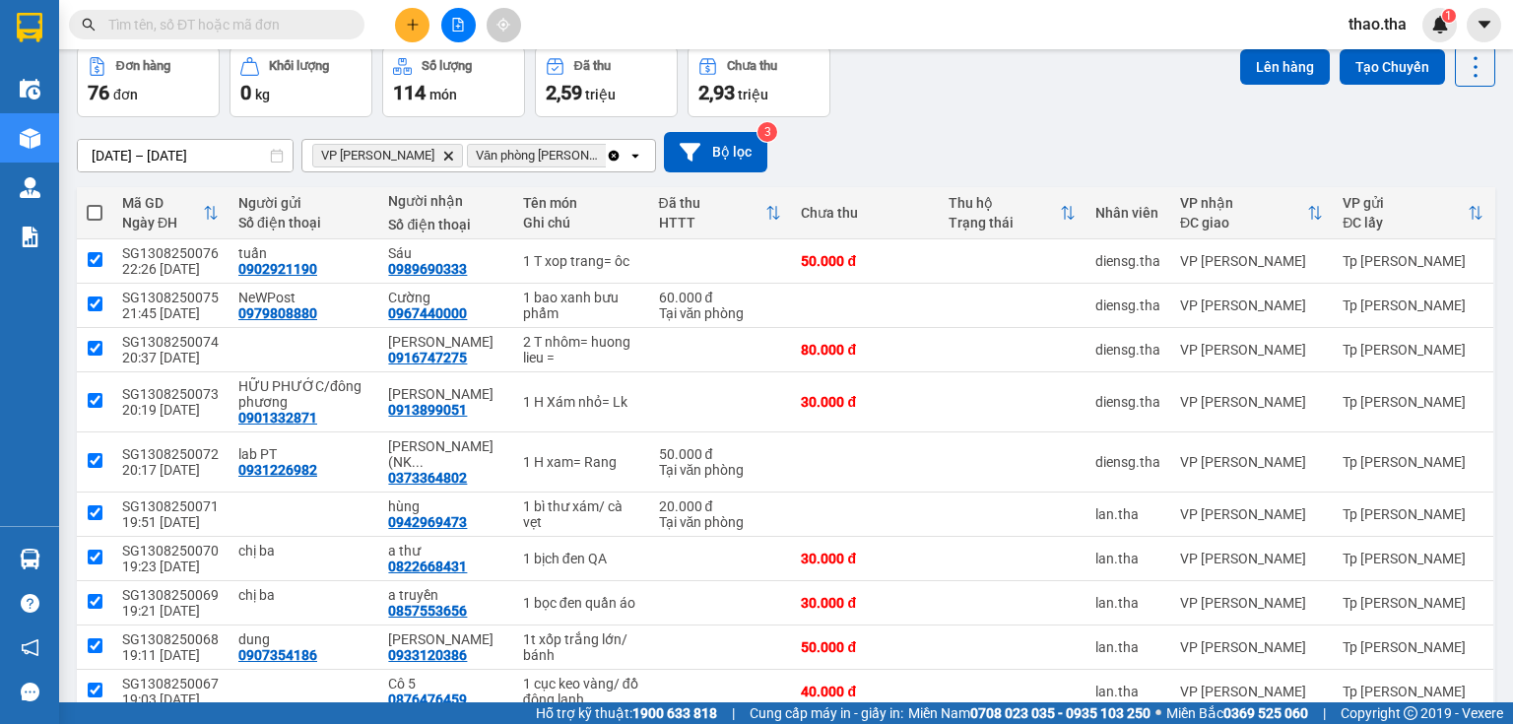
checkbox input "true"
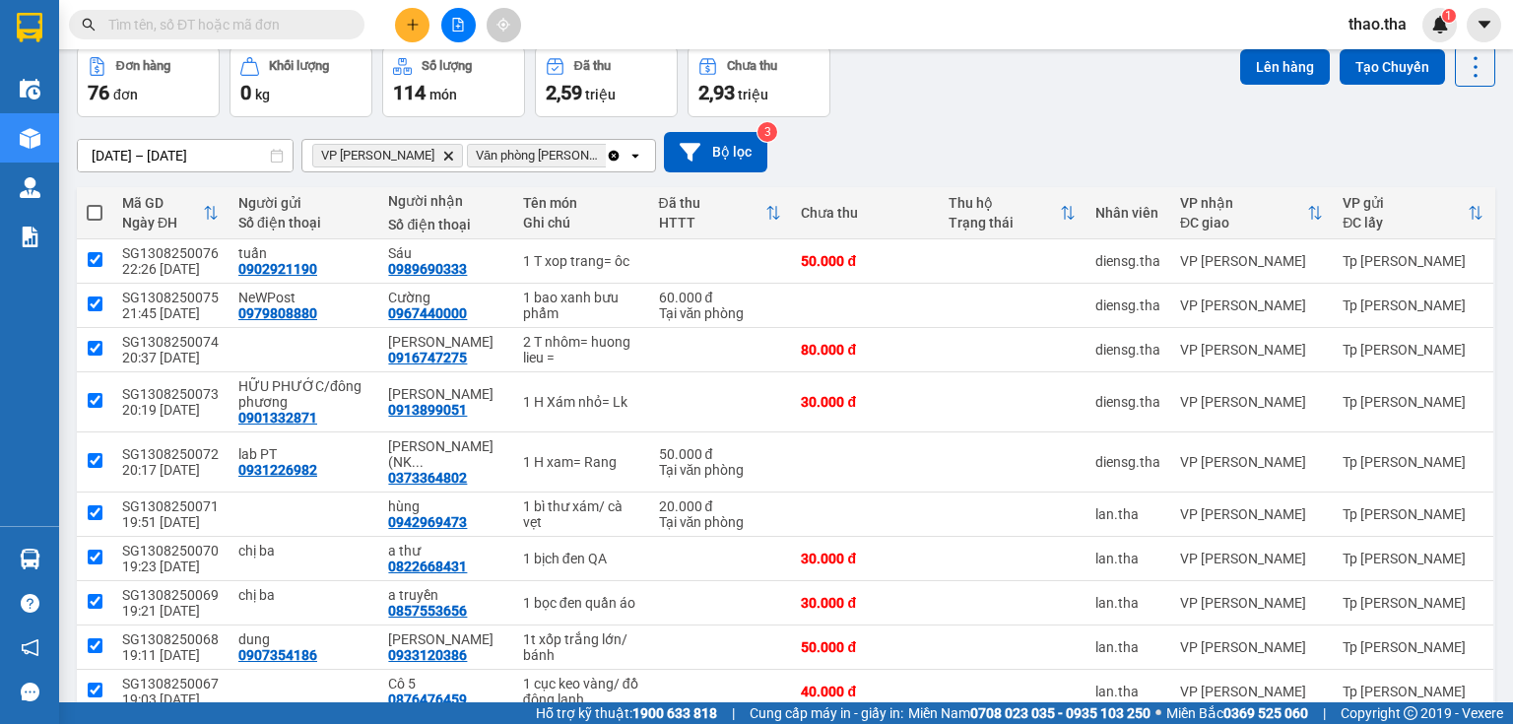
checkbox input "true"
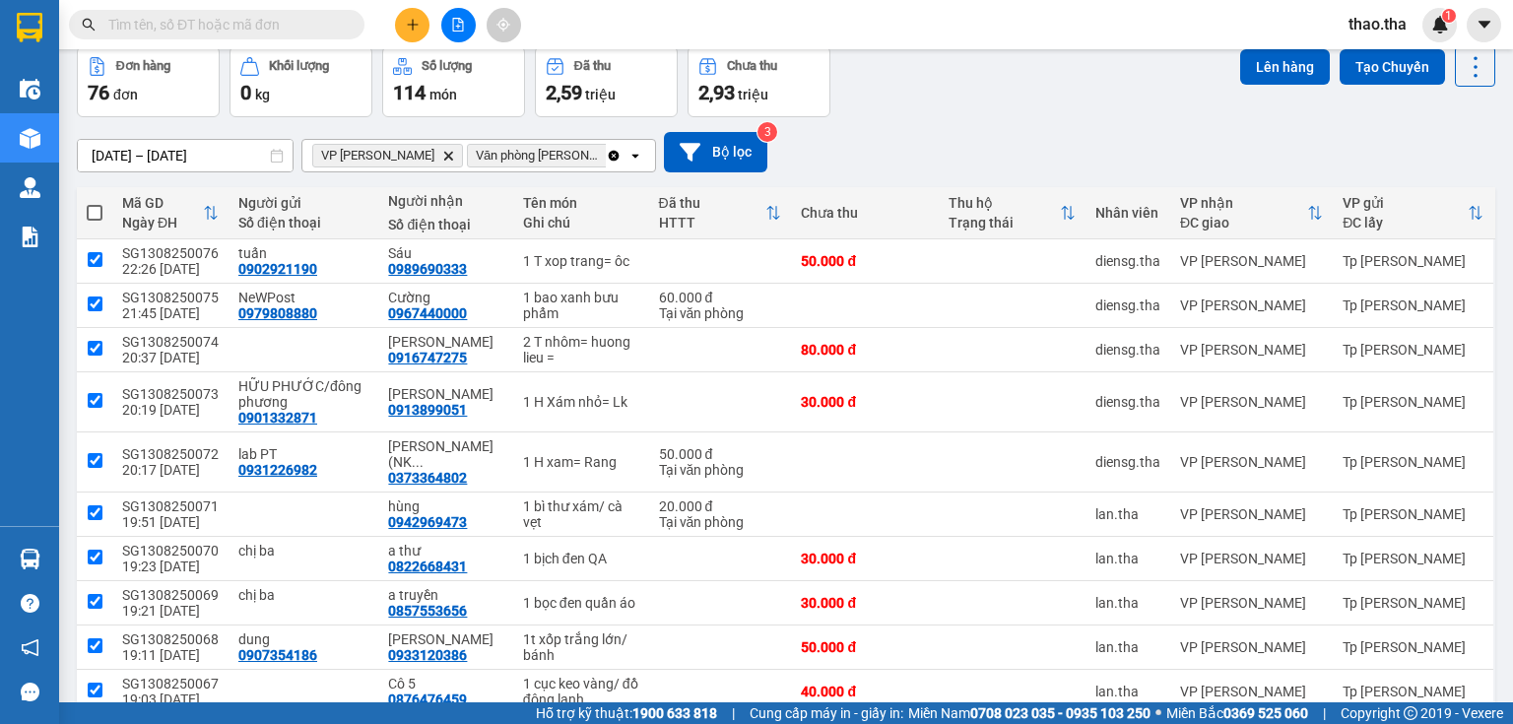
checkbox input "true"
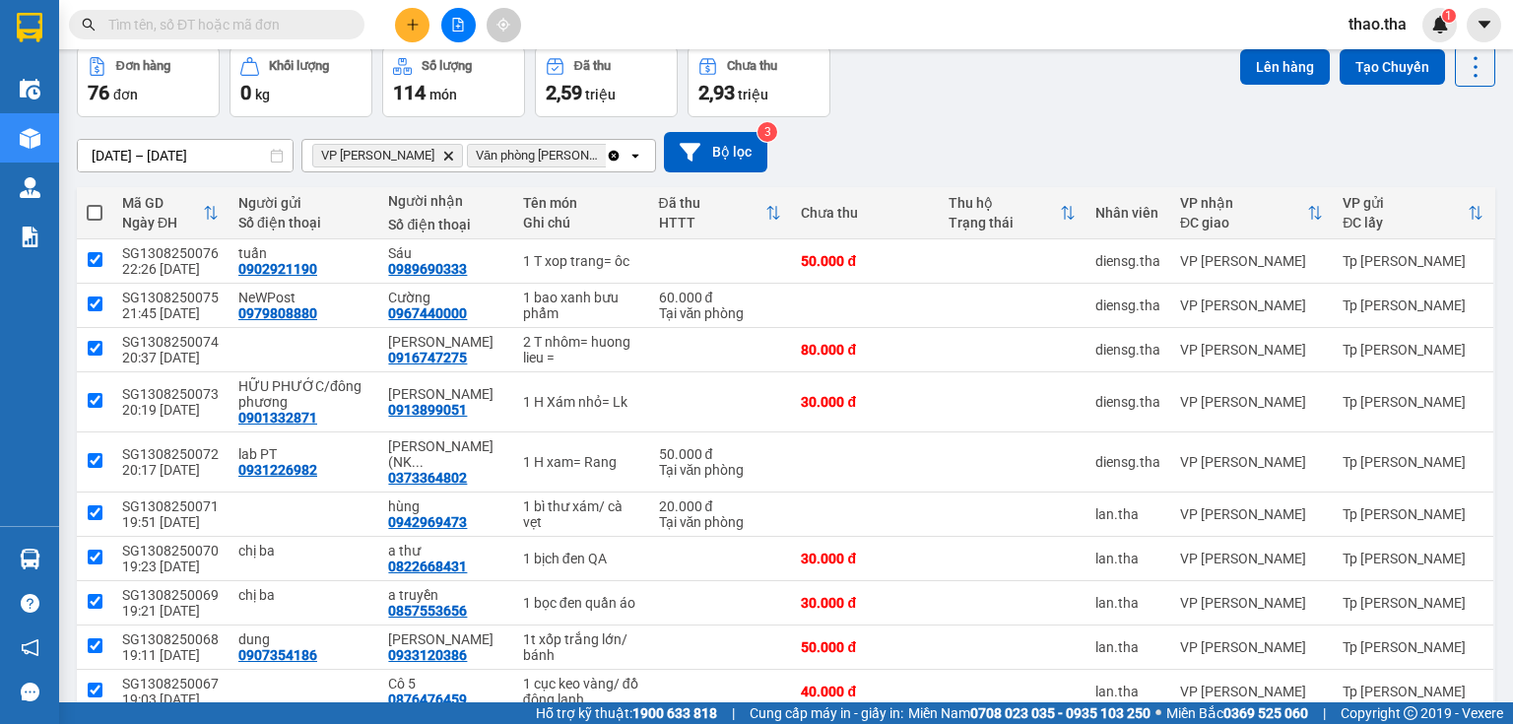
checkbox input "true"
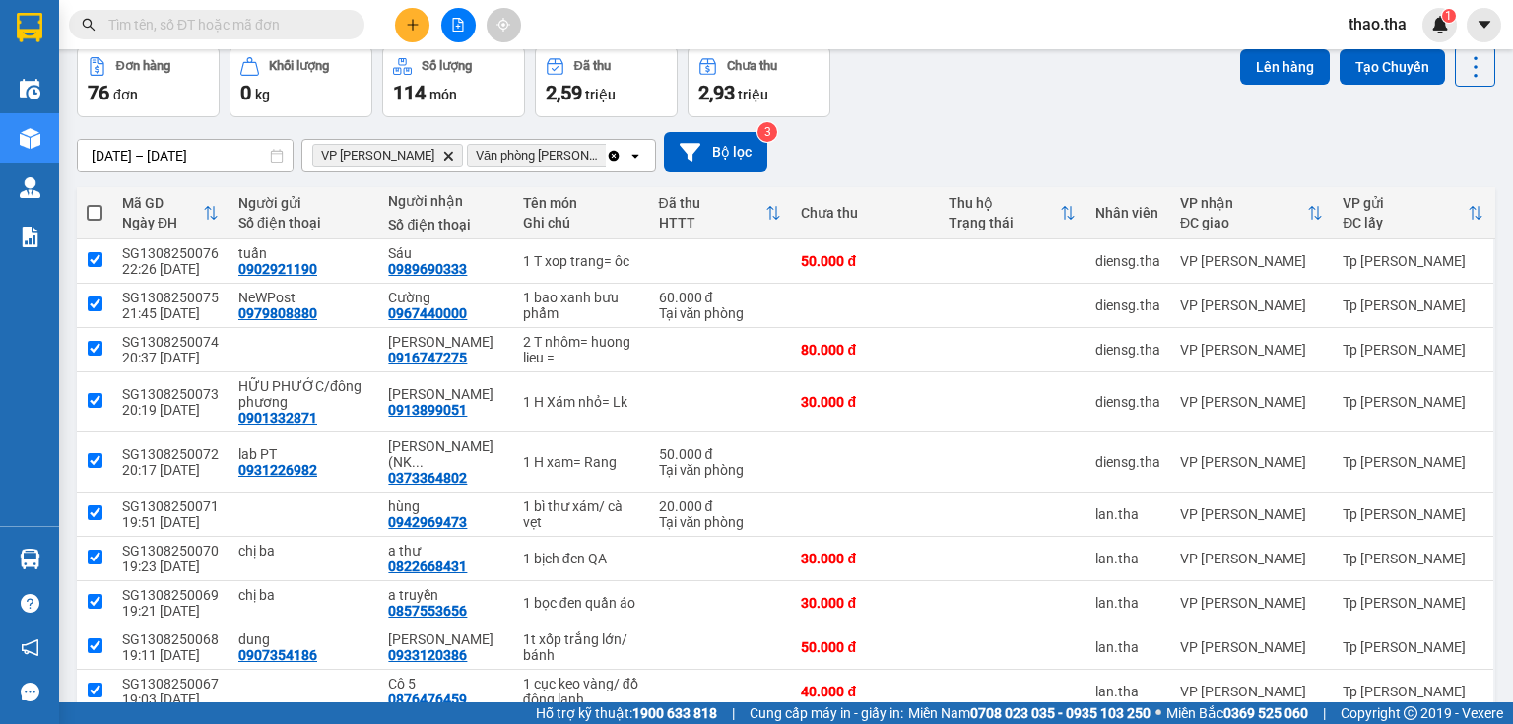
checkbox input "true"
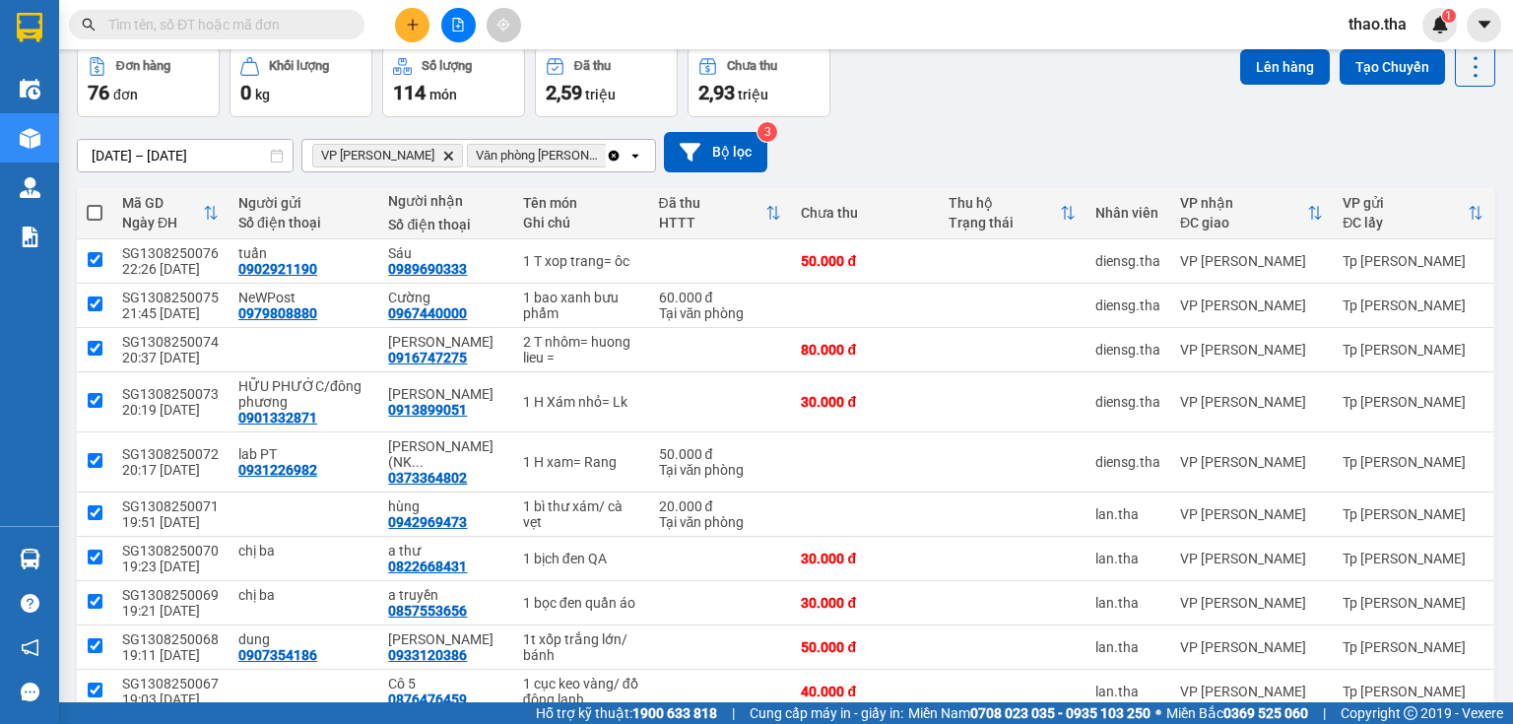
checkbox input "true"
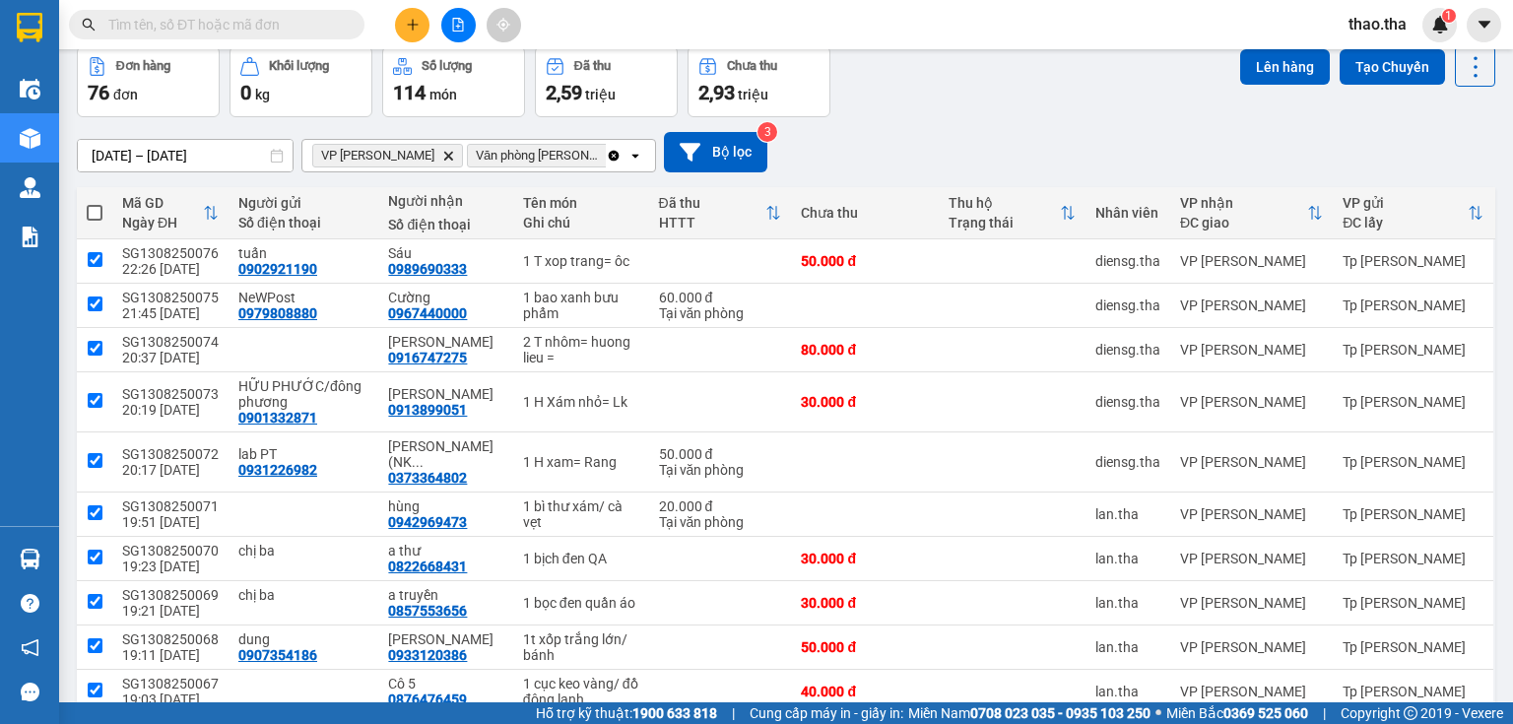
checkbox input "true"
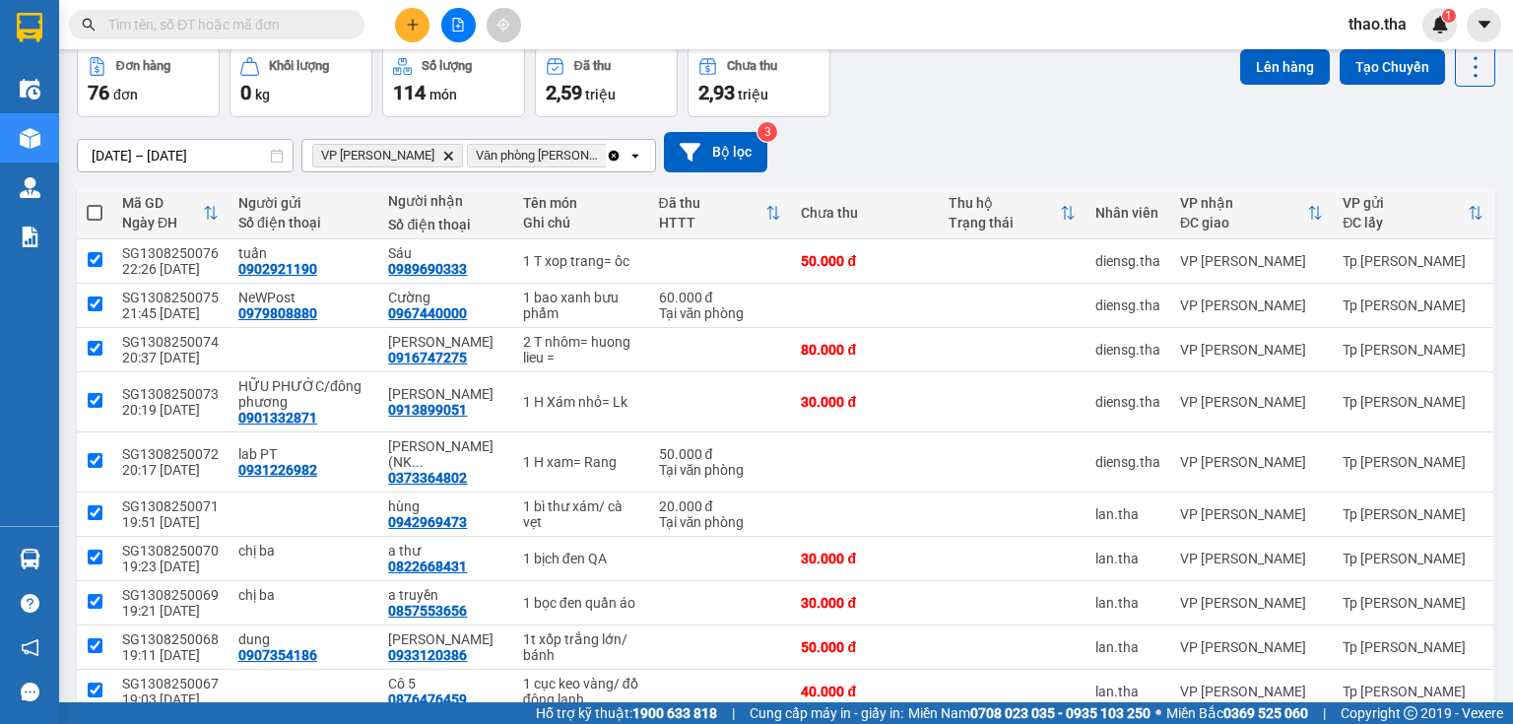
checkbox input "true"
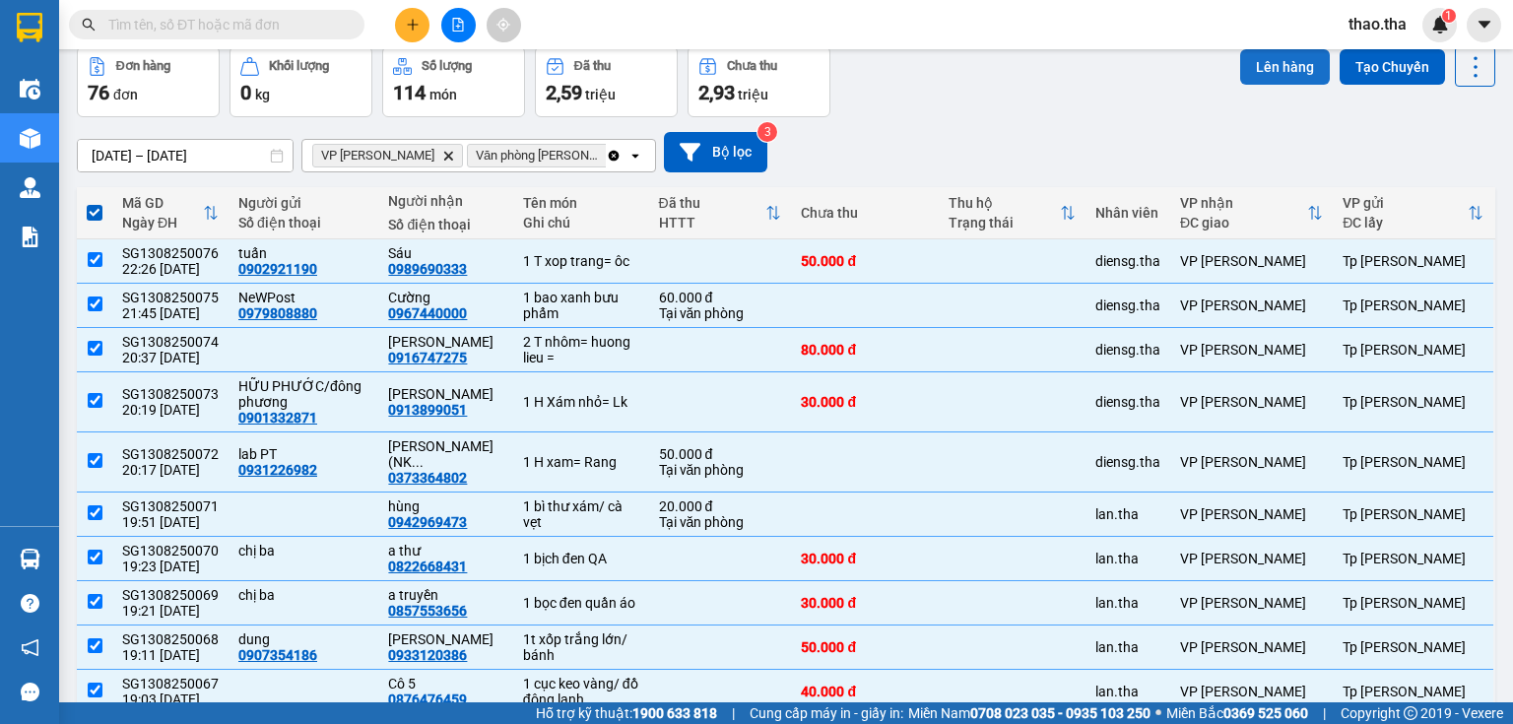
click at [1275, 68] on button "Lên hàng" at bounding box center [1285, 66] width 90 height 35
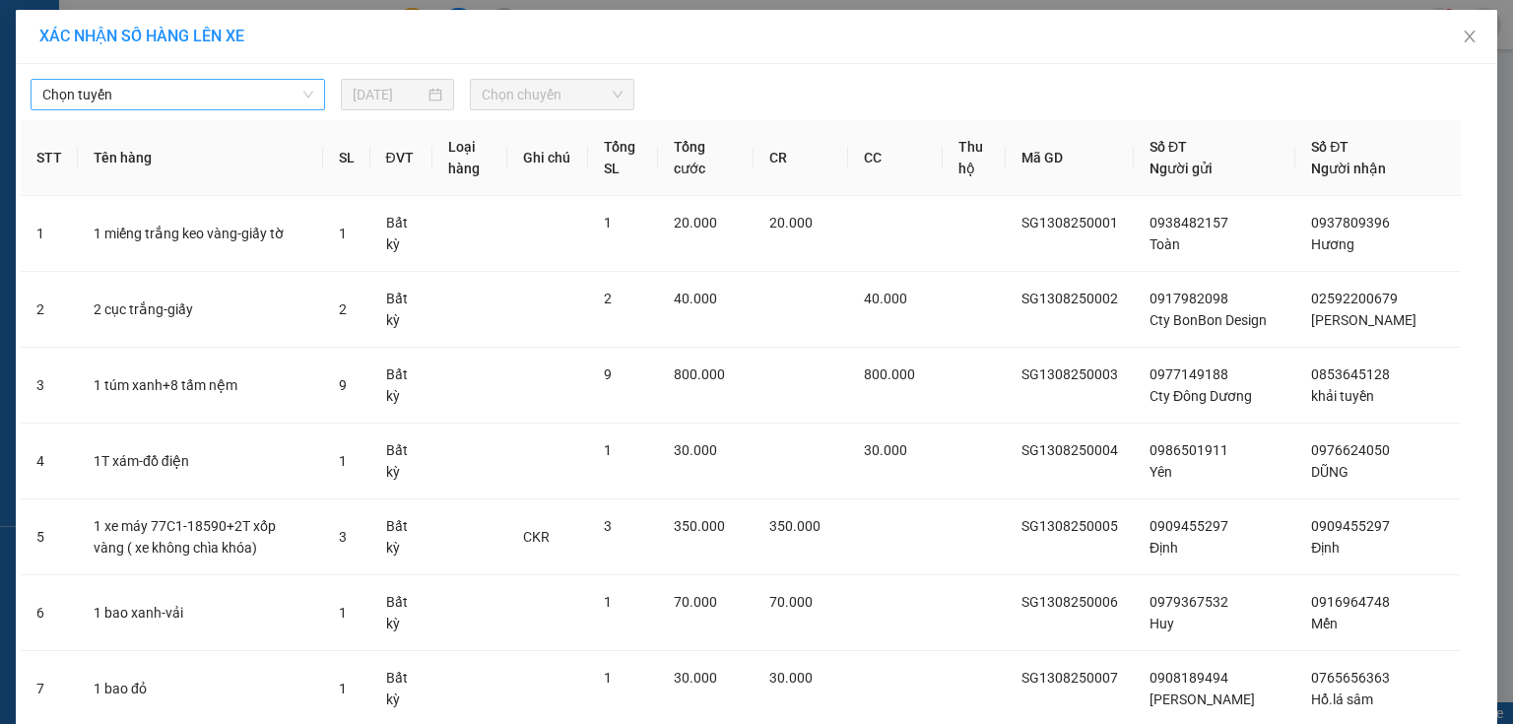
click at [203, 102] on span "Chọn tuyến" at bounding box center [177, 95] width 271 height 30
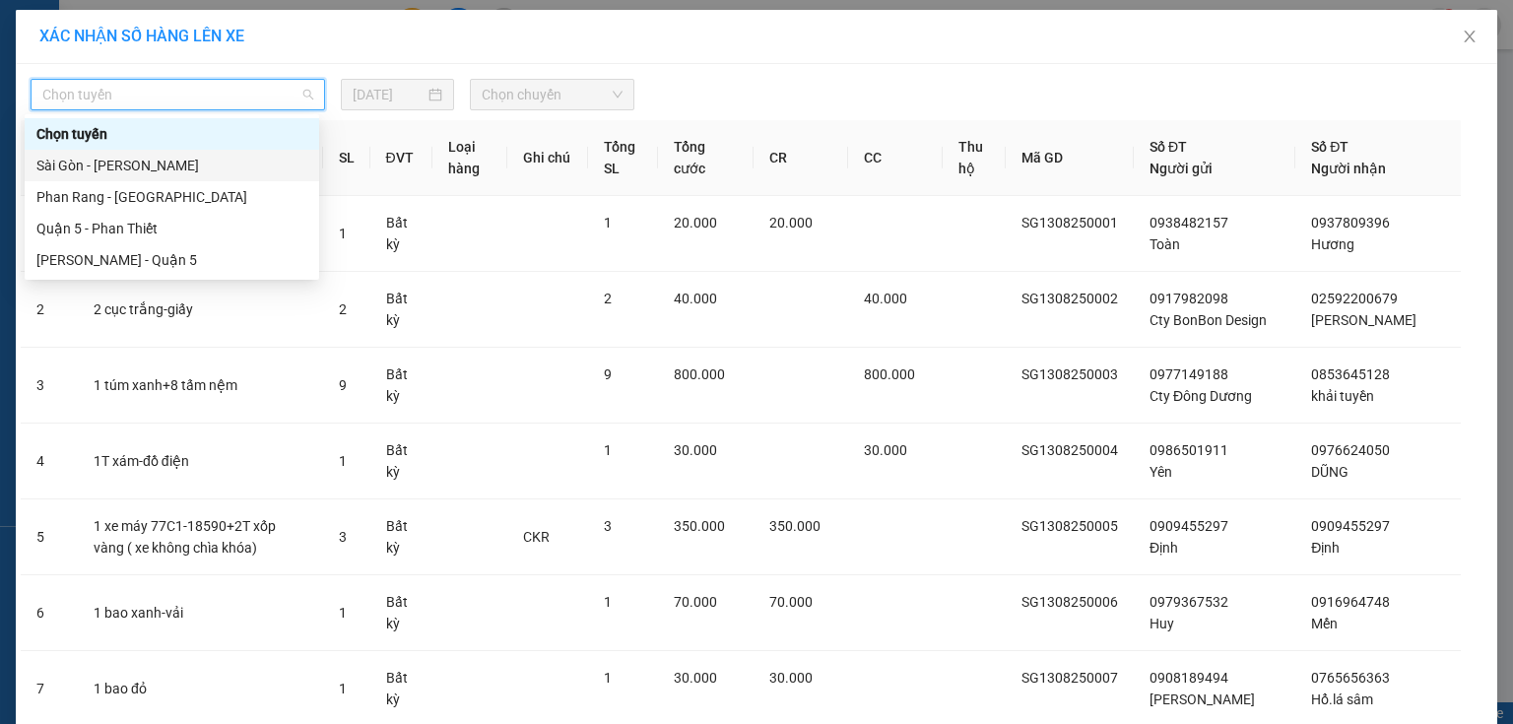
click at [190, 169] on div "Sài Gòn - [PERSON_NAME]" at bounding box center [171, 166] width 271 height 22
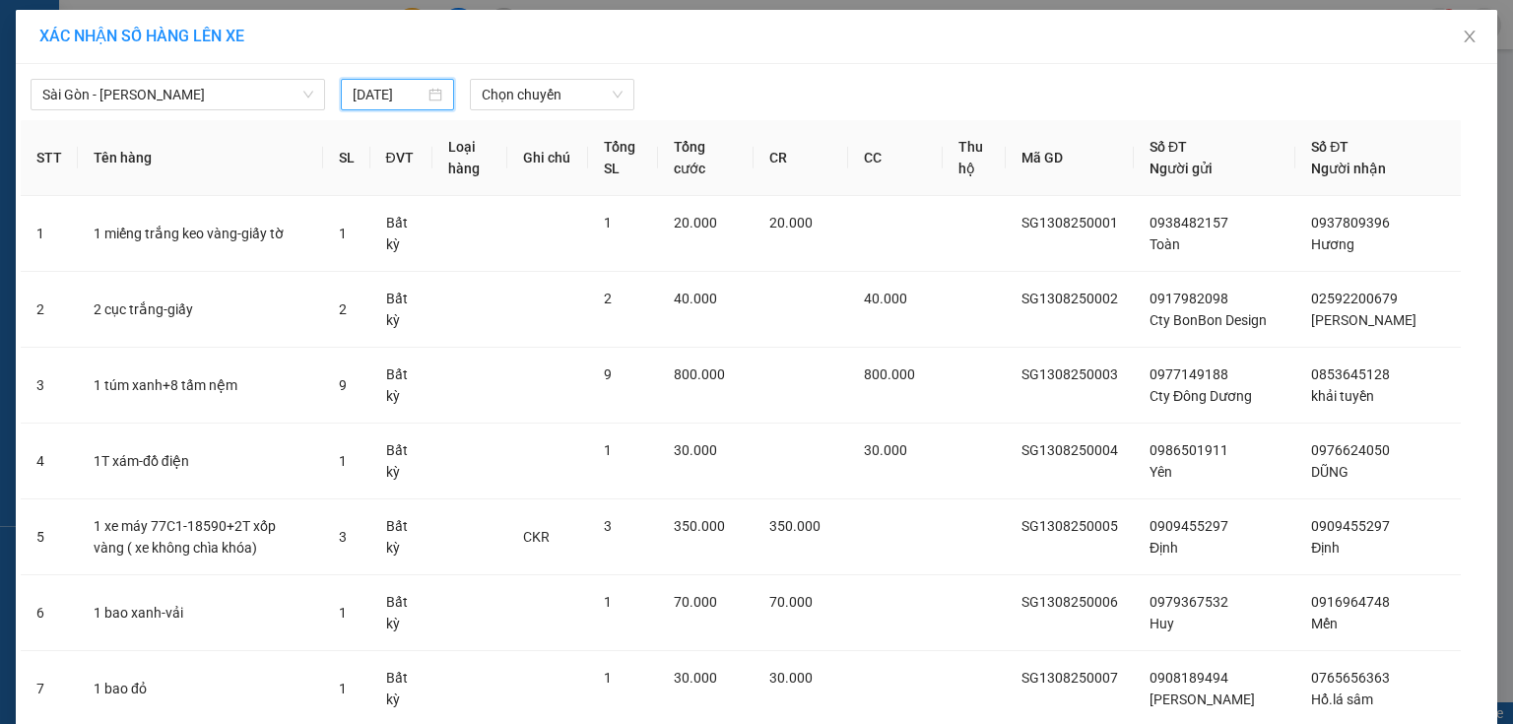
click at [373, 94] on input "[DATE]" at bounding box center [389, 95] width 72 height 22
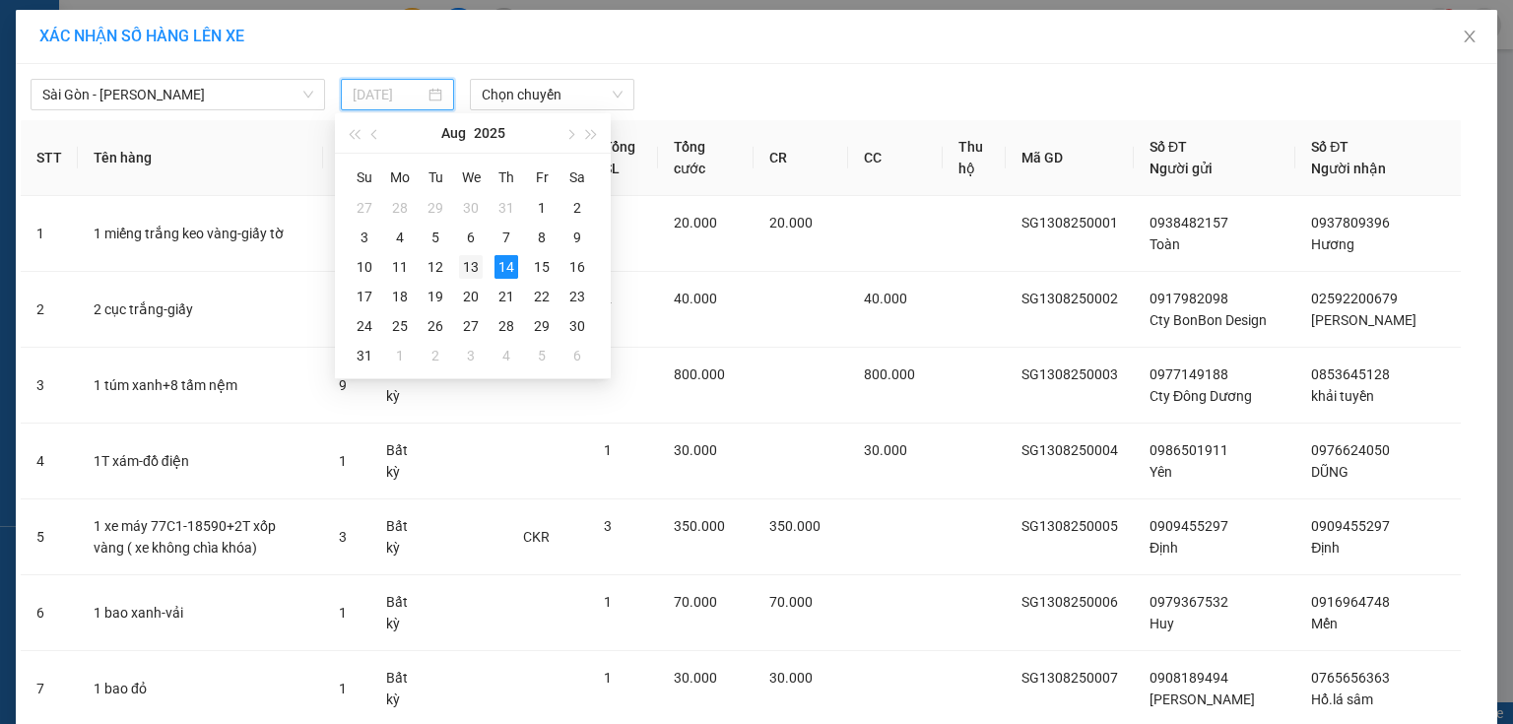
click at [473, 270] on div "13" at bounding box center [471, 267] width 24 height 24
type input "[DATE]"
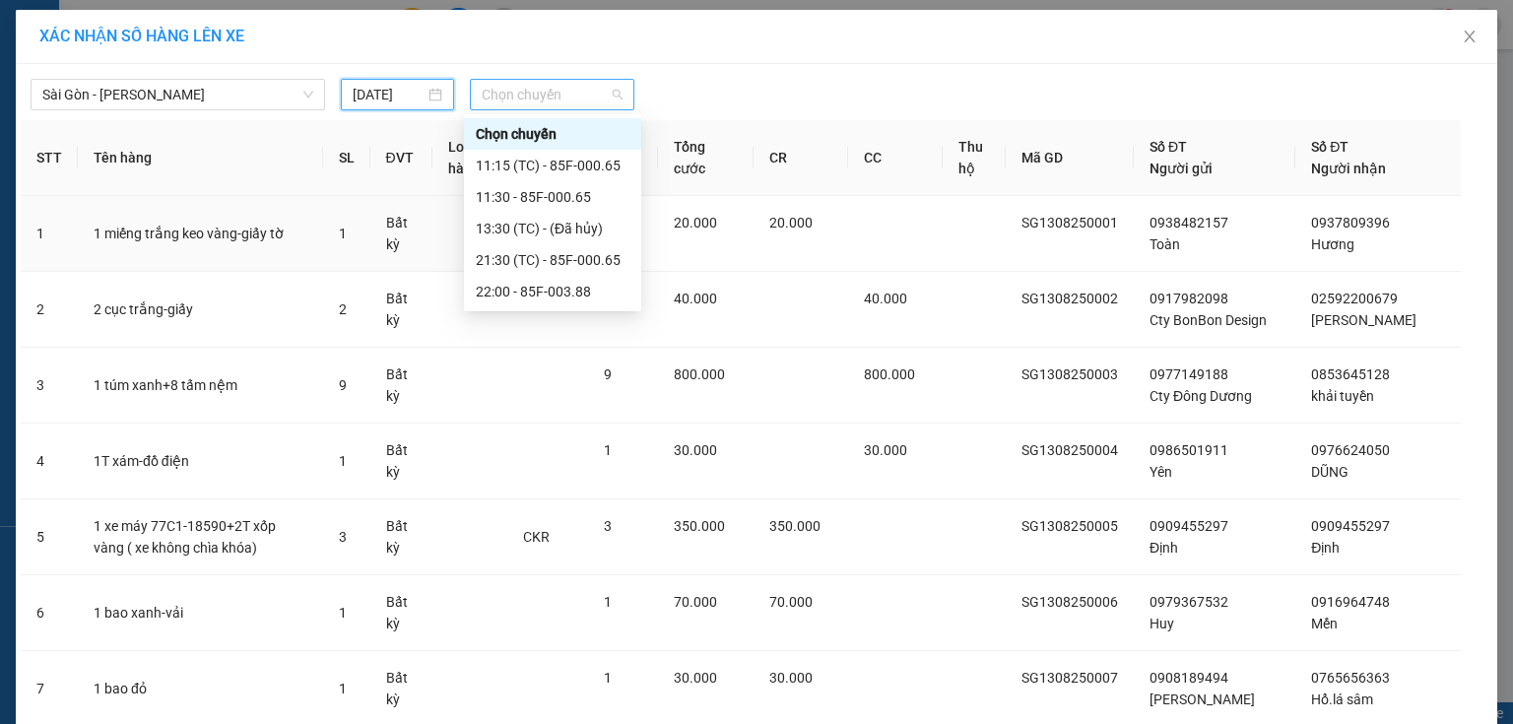
click at [552, 101] on span "Chọn chuyến" at bounding box center [553, 95] width 142 height 30
click at [579, 296] on div "22:00 - 85F-003.88" at bounding box center [553, 292] width 154 height 22
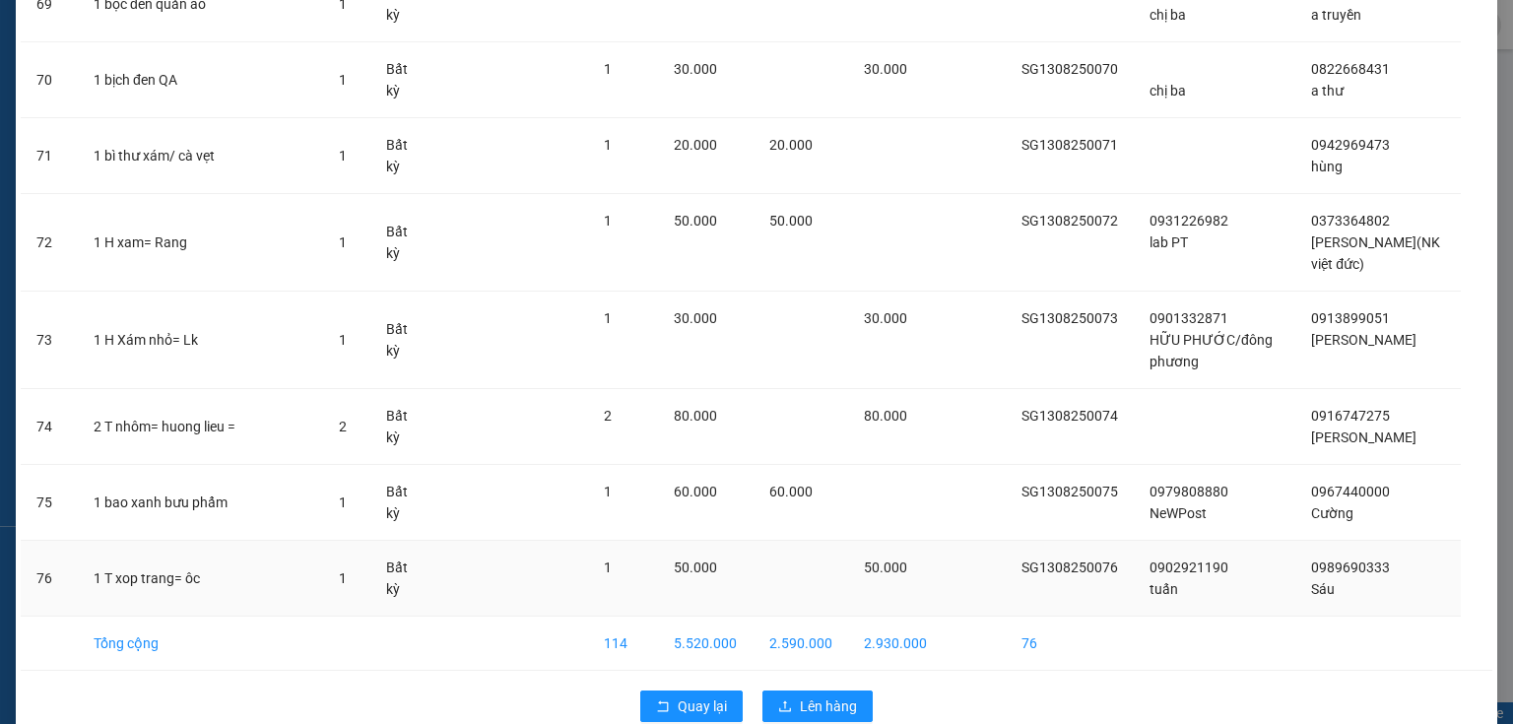
scroll to position [5442, 0]
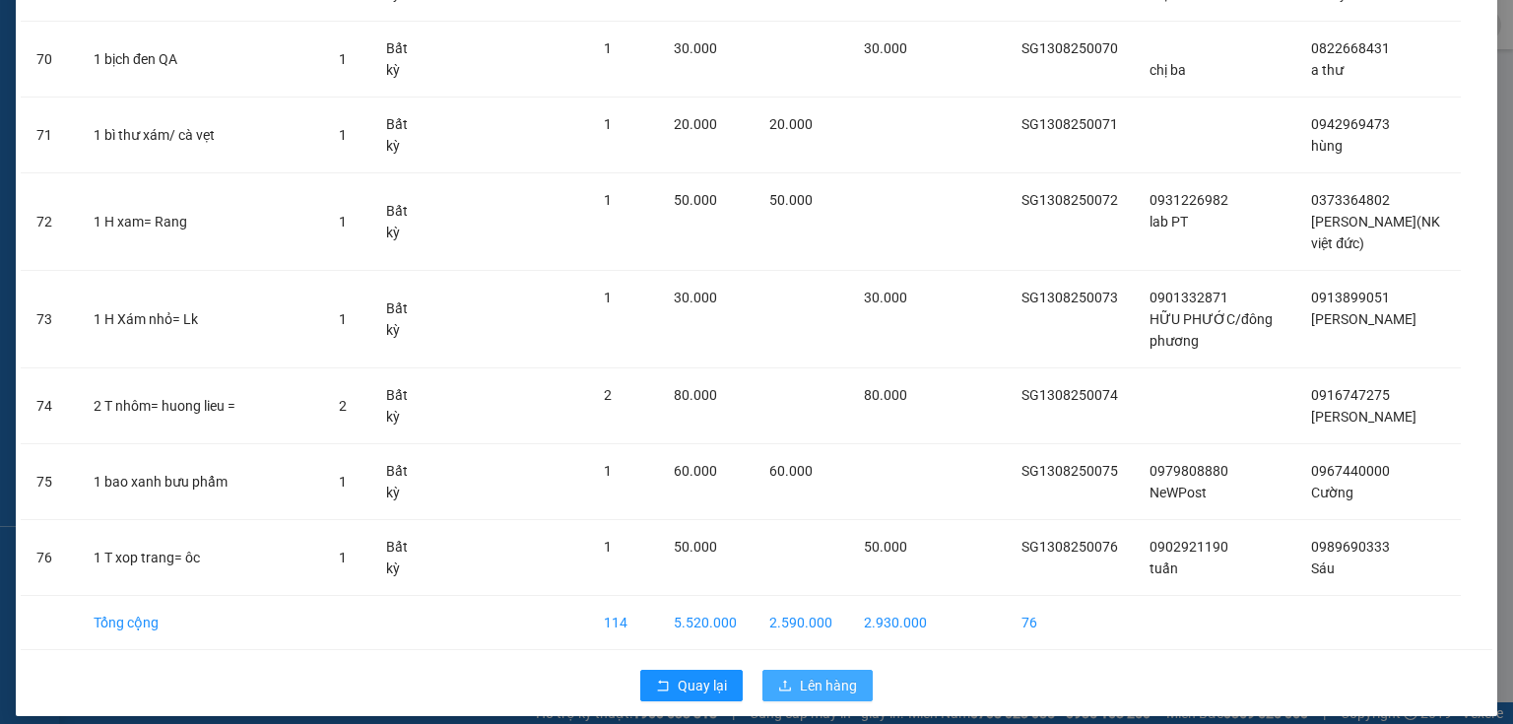
click at [819, 675] on span "Lên hàng" at bounding box center [828, 686] width 57 height 22
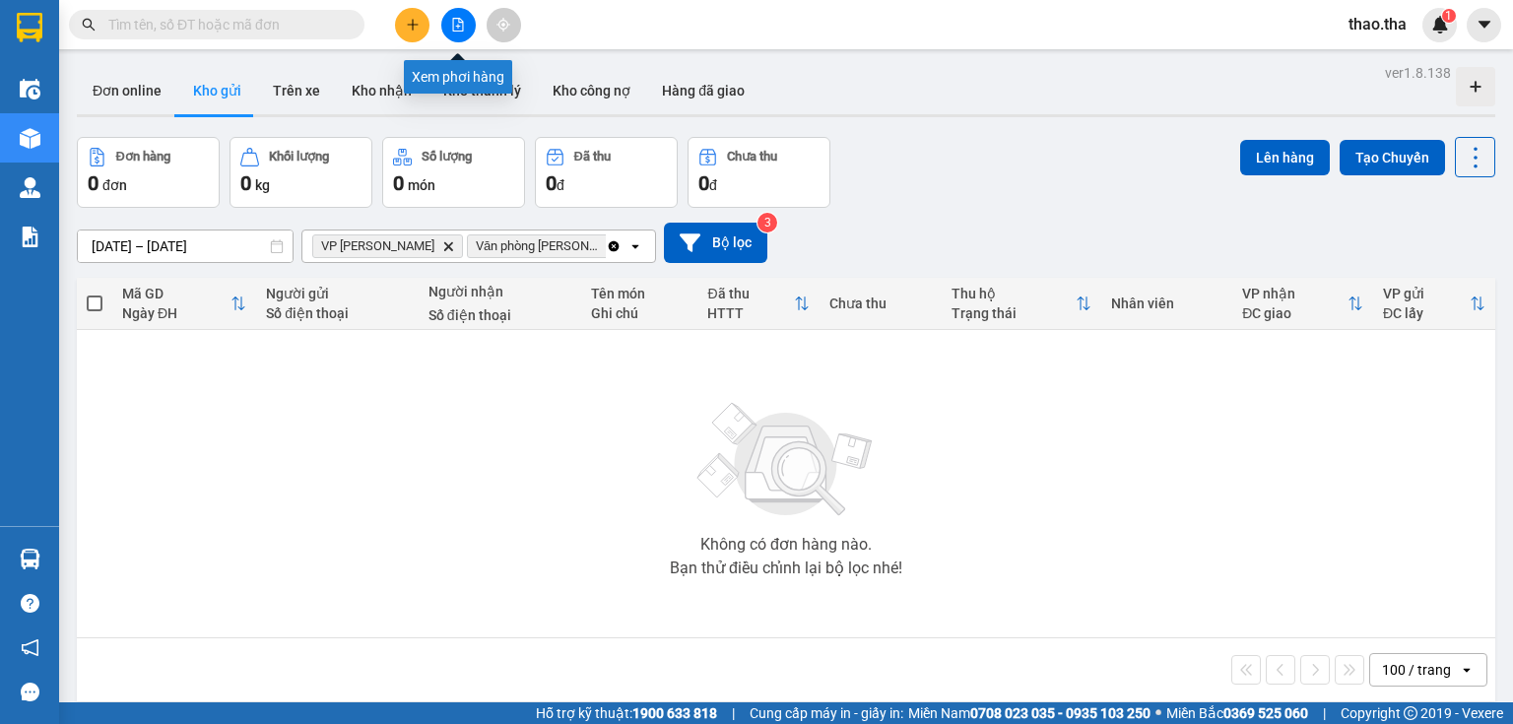
click at [456, 24] on icon "file-add" at bounding box center [458, 25] width 14 height 14
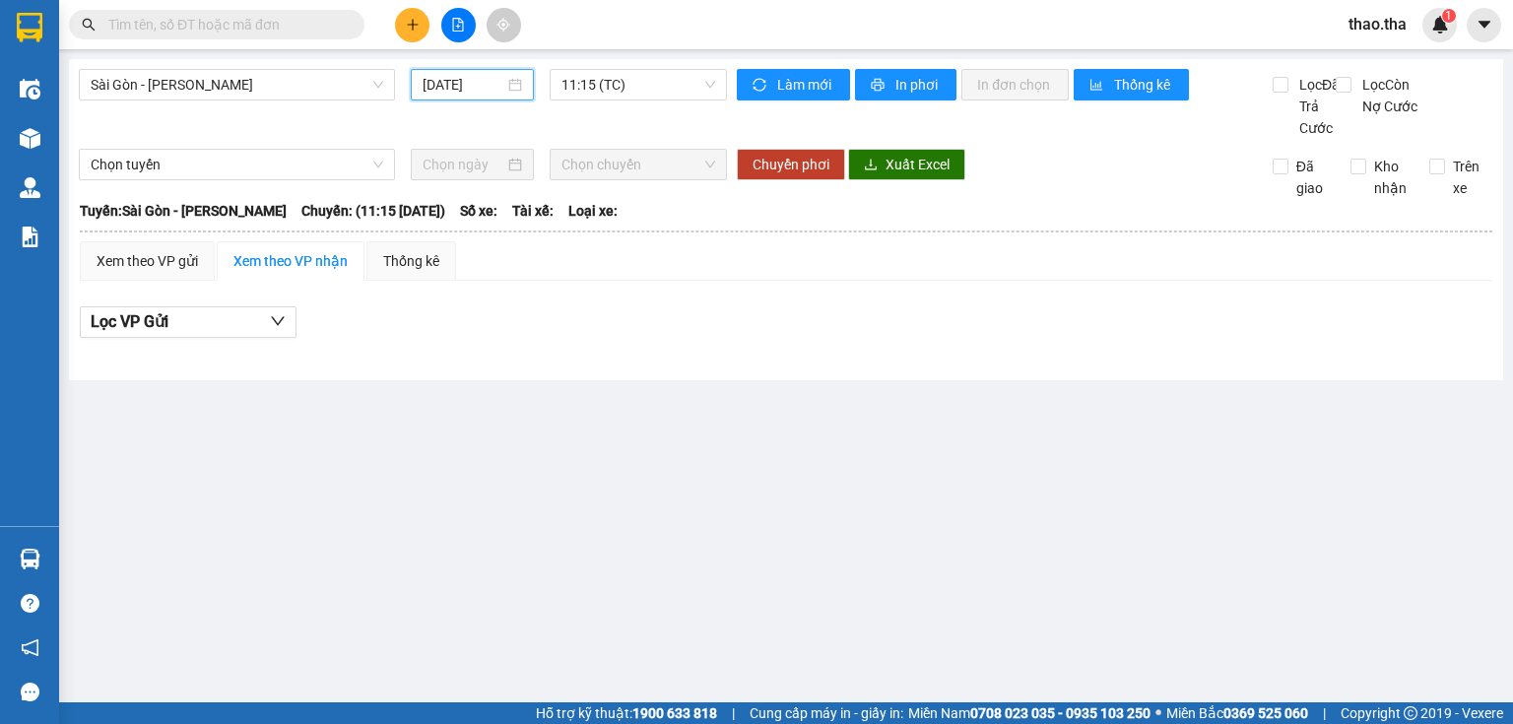
click at [493, 91] on input "[DATE]" at bounding box center [463, 85] width 81 height 22
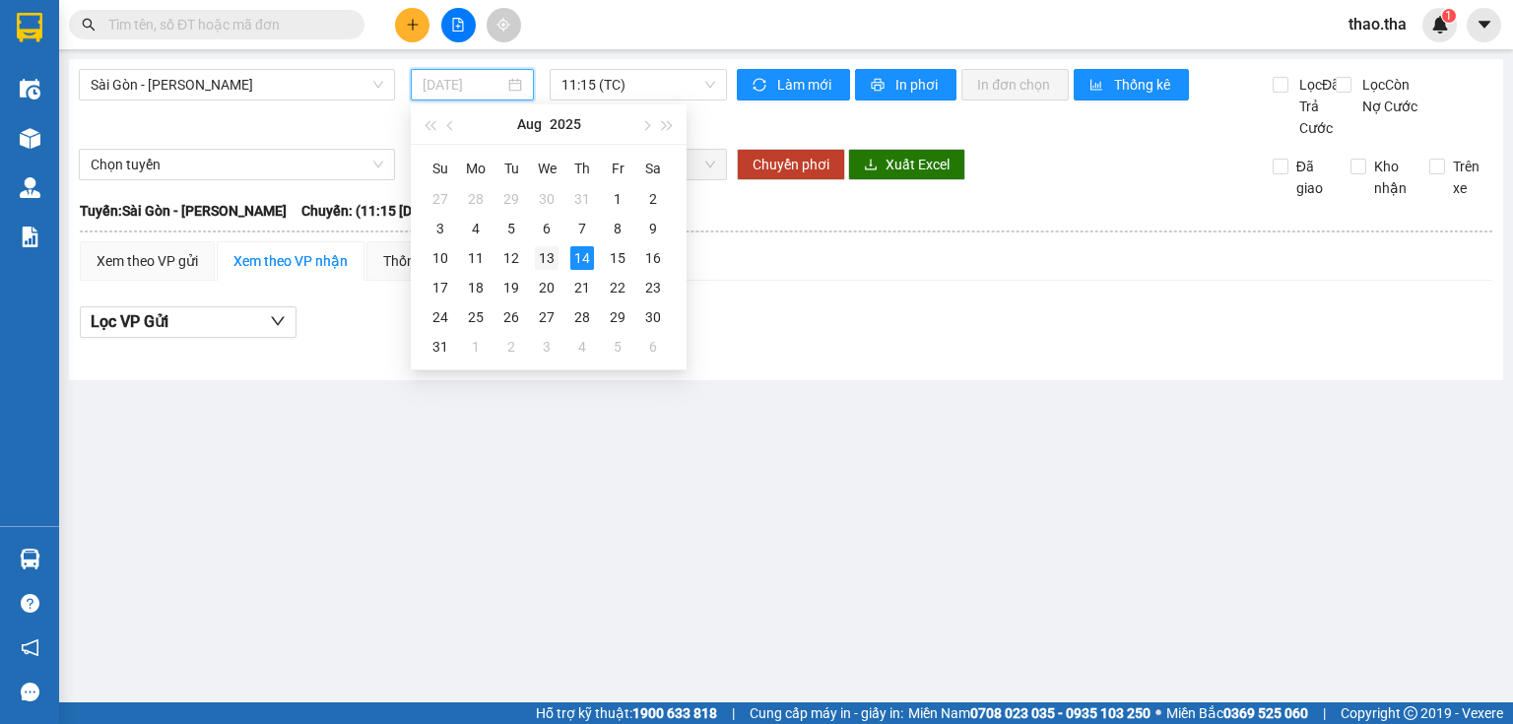
click at [550, 259] on div "13" at bounding box center [547, 258] width 24 height 24
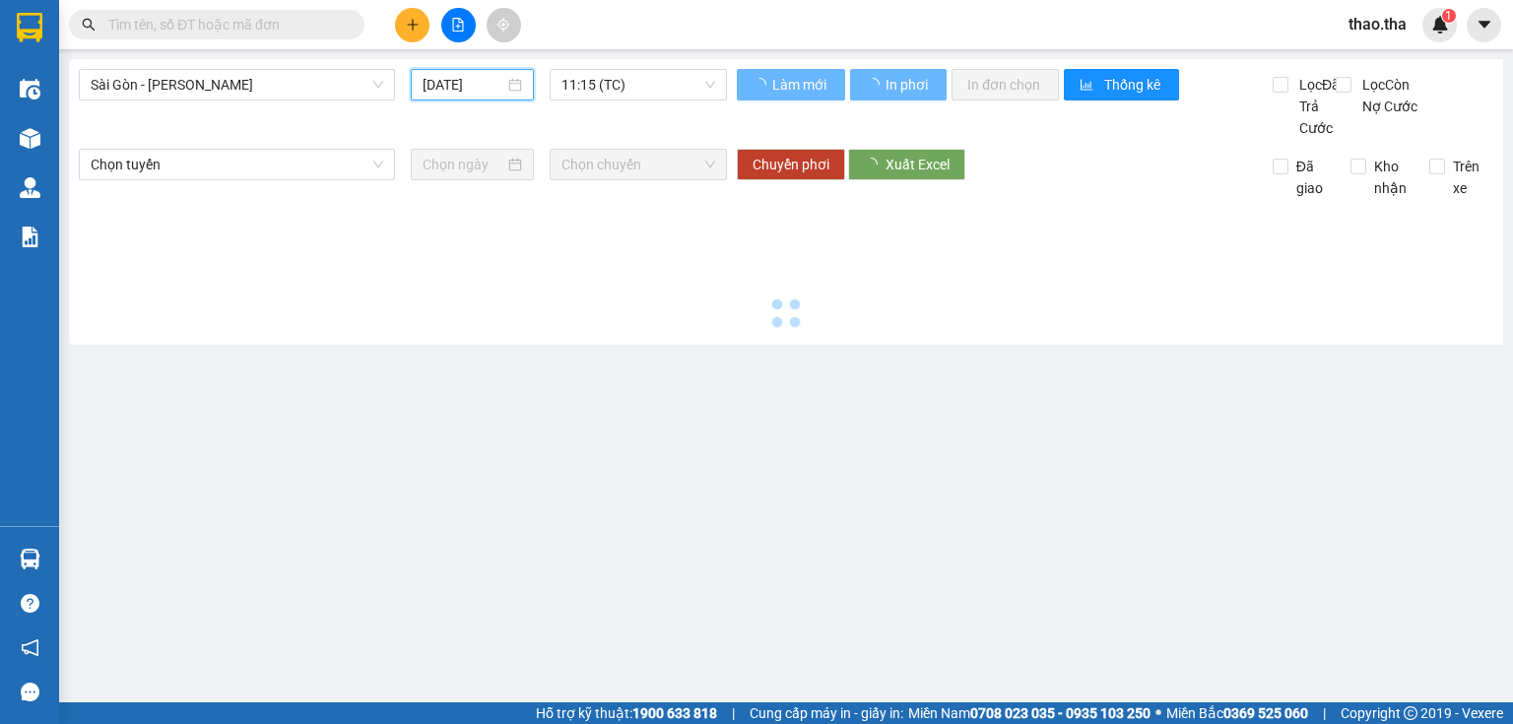
type input "[DATE]"
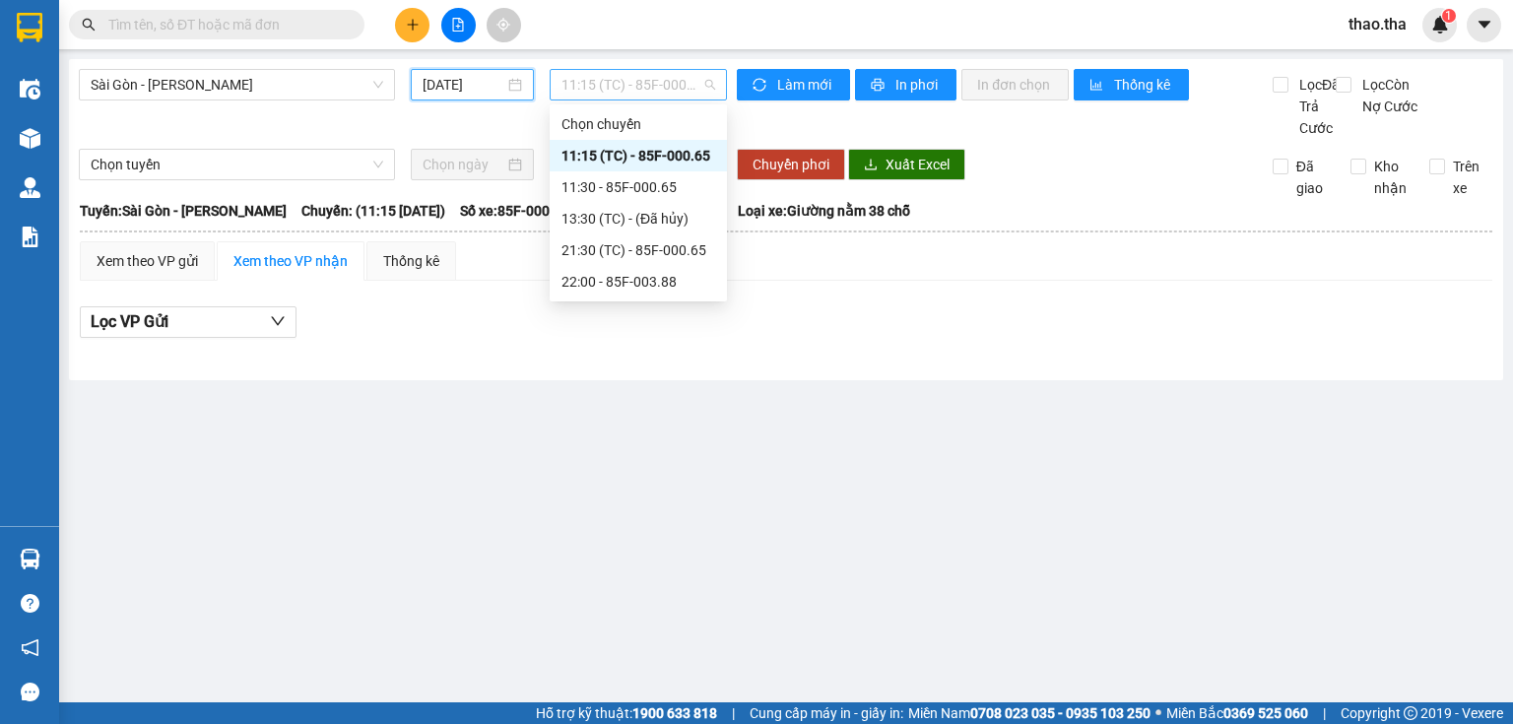
click at [622, 97] on span "11:15 (TC) - 85F-000.65" at bounding box center [639, 85] width 155 height 30
click at [666, 284] on div "22:00 - 85F-003.88" at bounding box center [639, 282] width 154 height 22
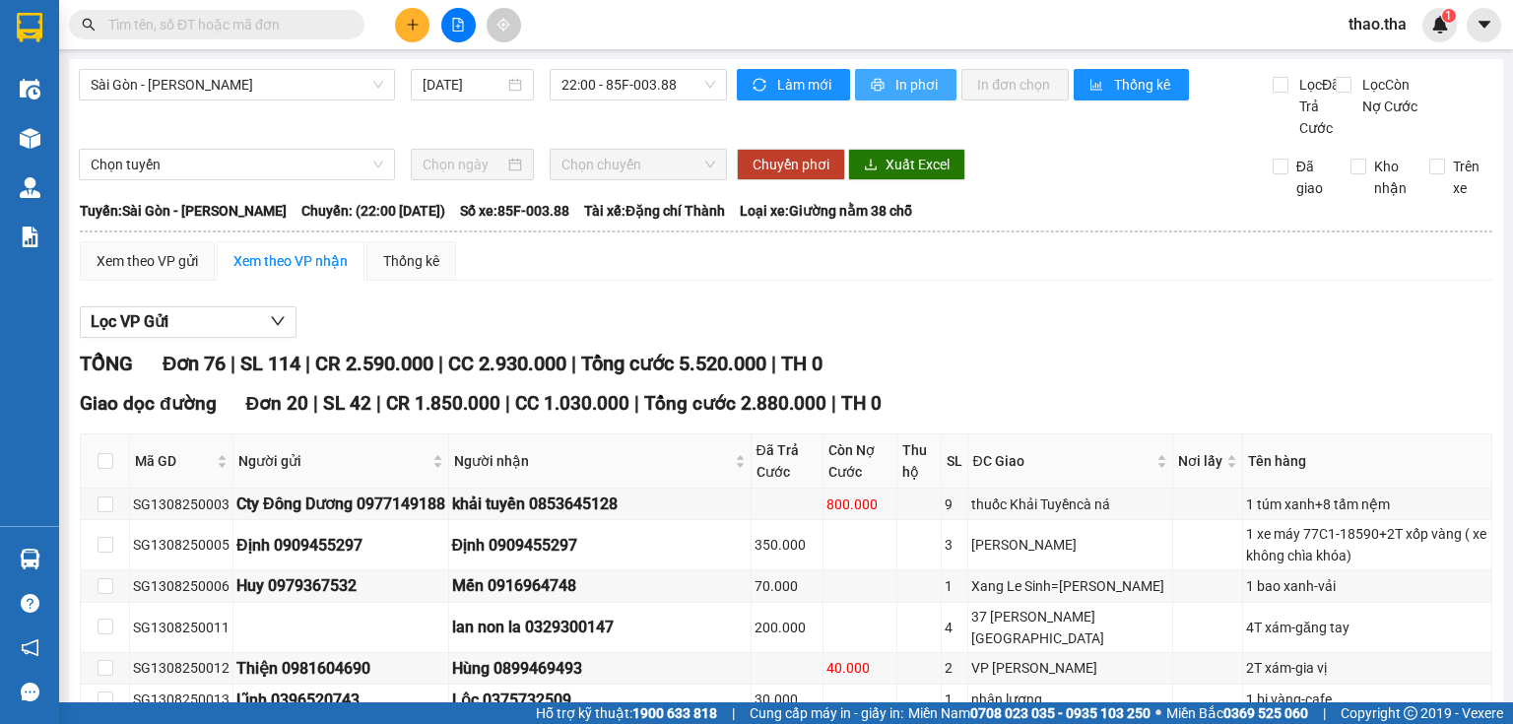
click at [896, 81] on span "In phơi" at bounding box center [918, 85] width 45 height 22
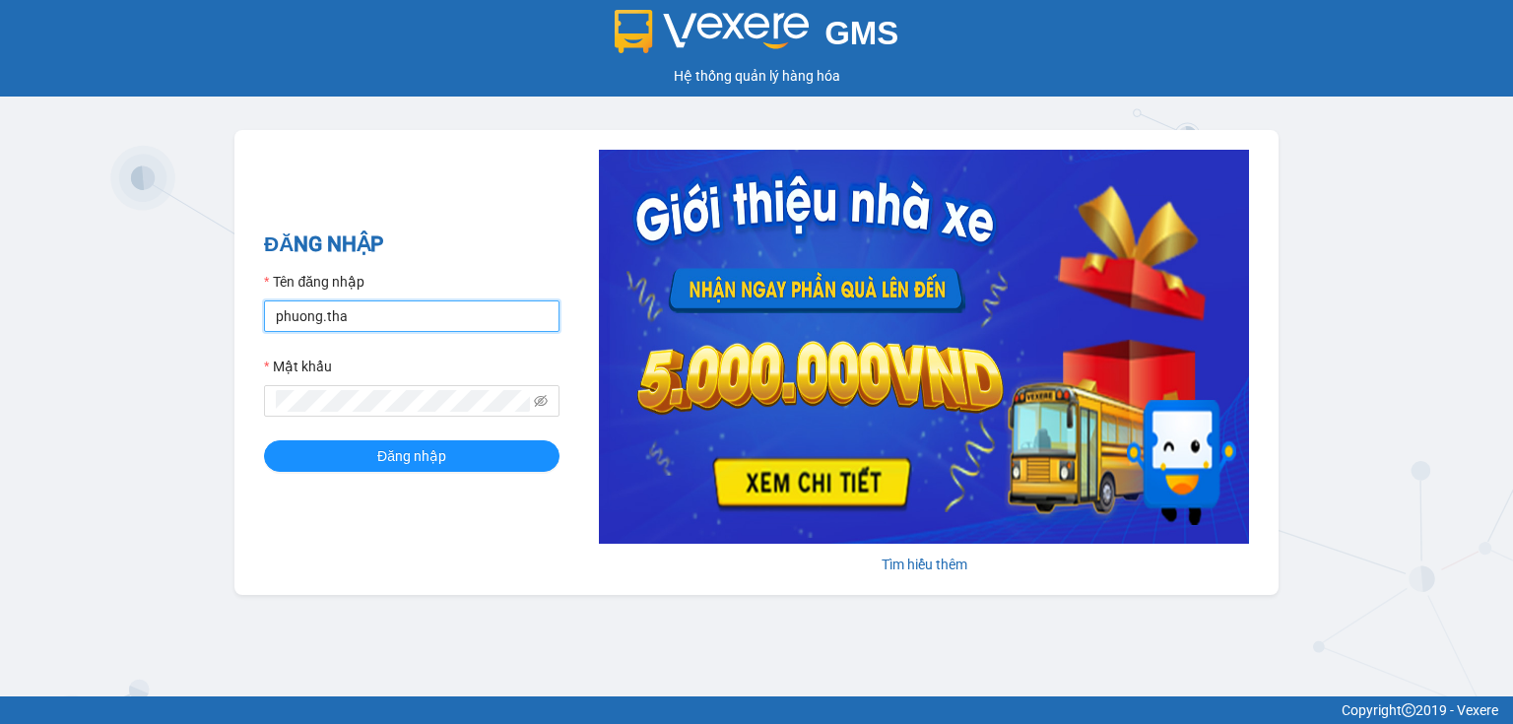
click at [355, 331] on input "phuong.tha" at bounding box center [412, 316] width 296 height 32
type input "tien.tha"
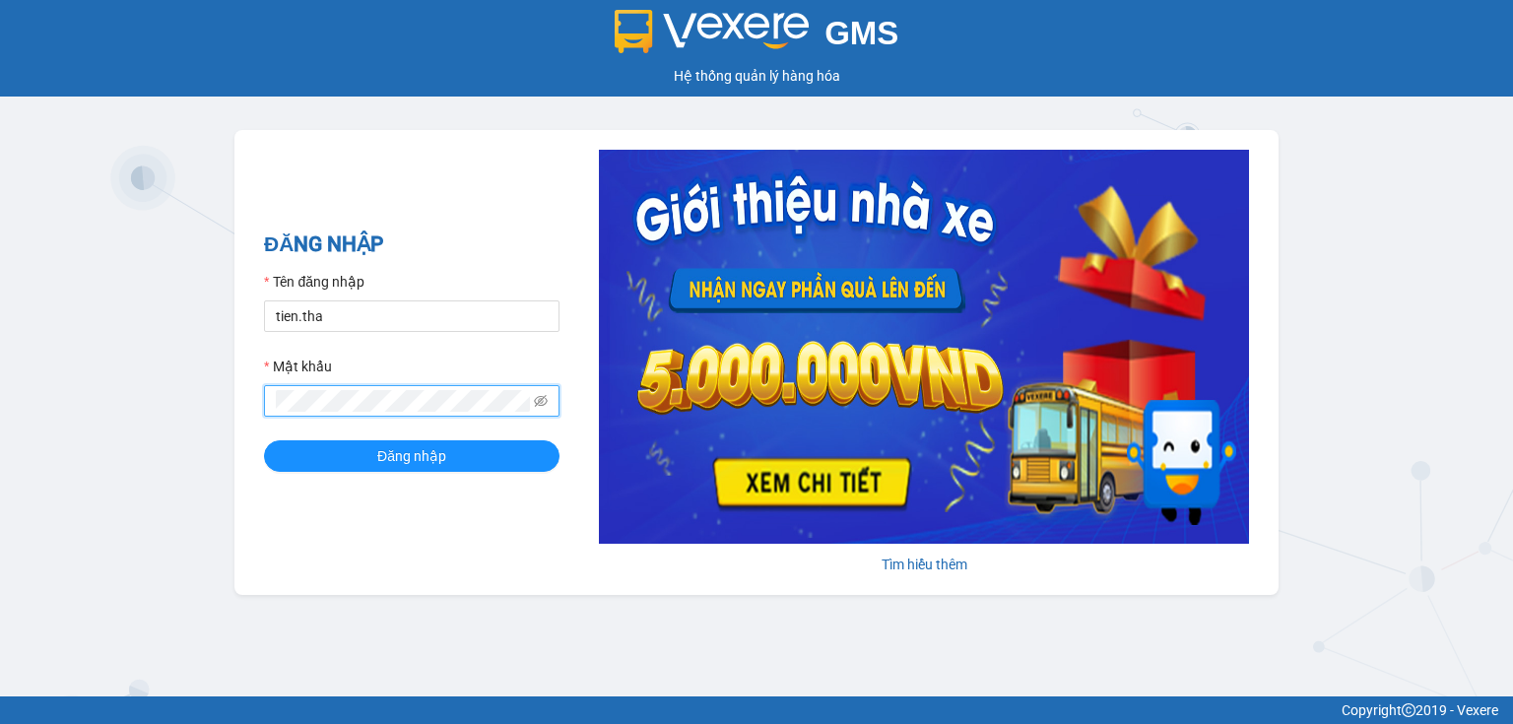
click at [261, 411] on div "ĐĂNG NHẬP Tên đăng nhập tien.tha Mật khẩu Đăng nhập Tìm hiểu thêm" at bounding box center [756, 362] width 1044 height 465
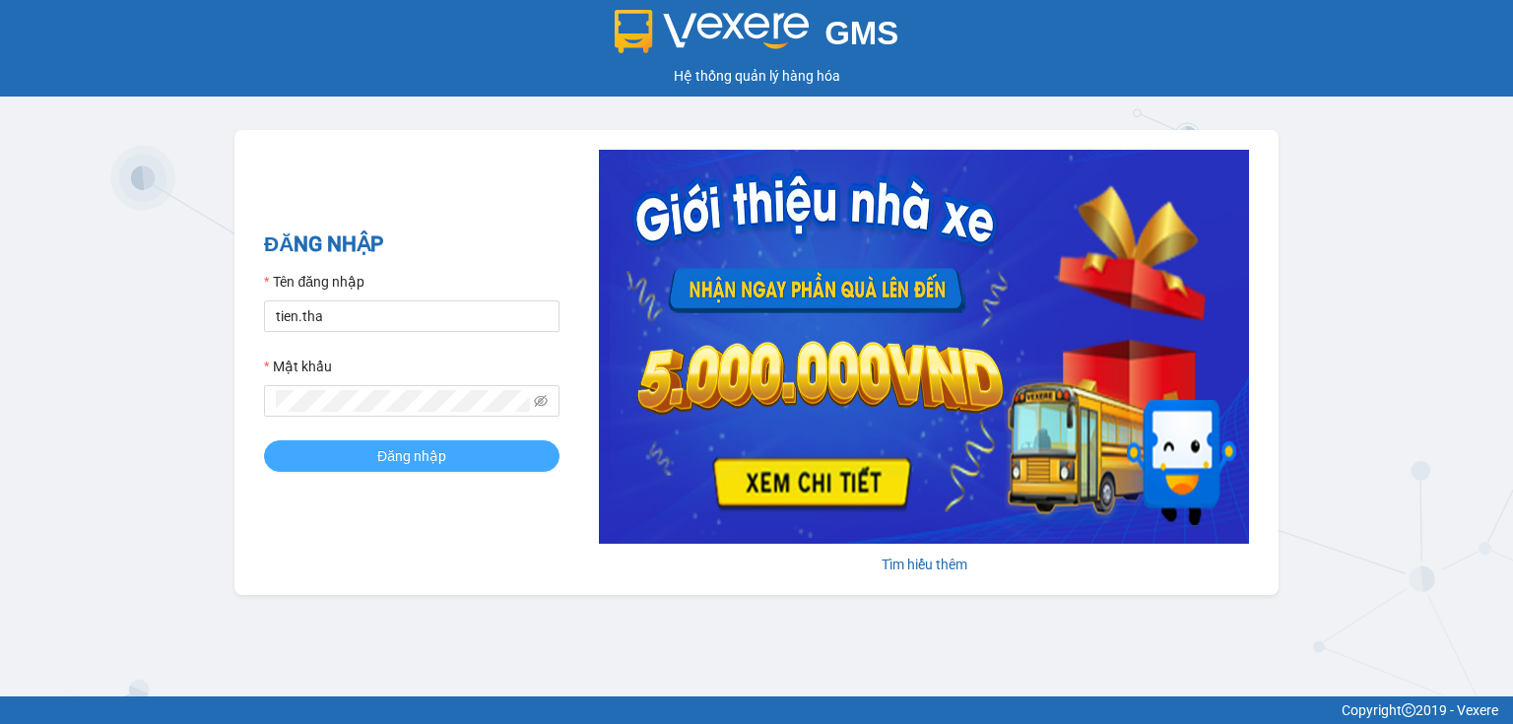
click at [451, 455] on button "Đăng nhập" at bounding box center [412, 456] width 296 height 32
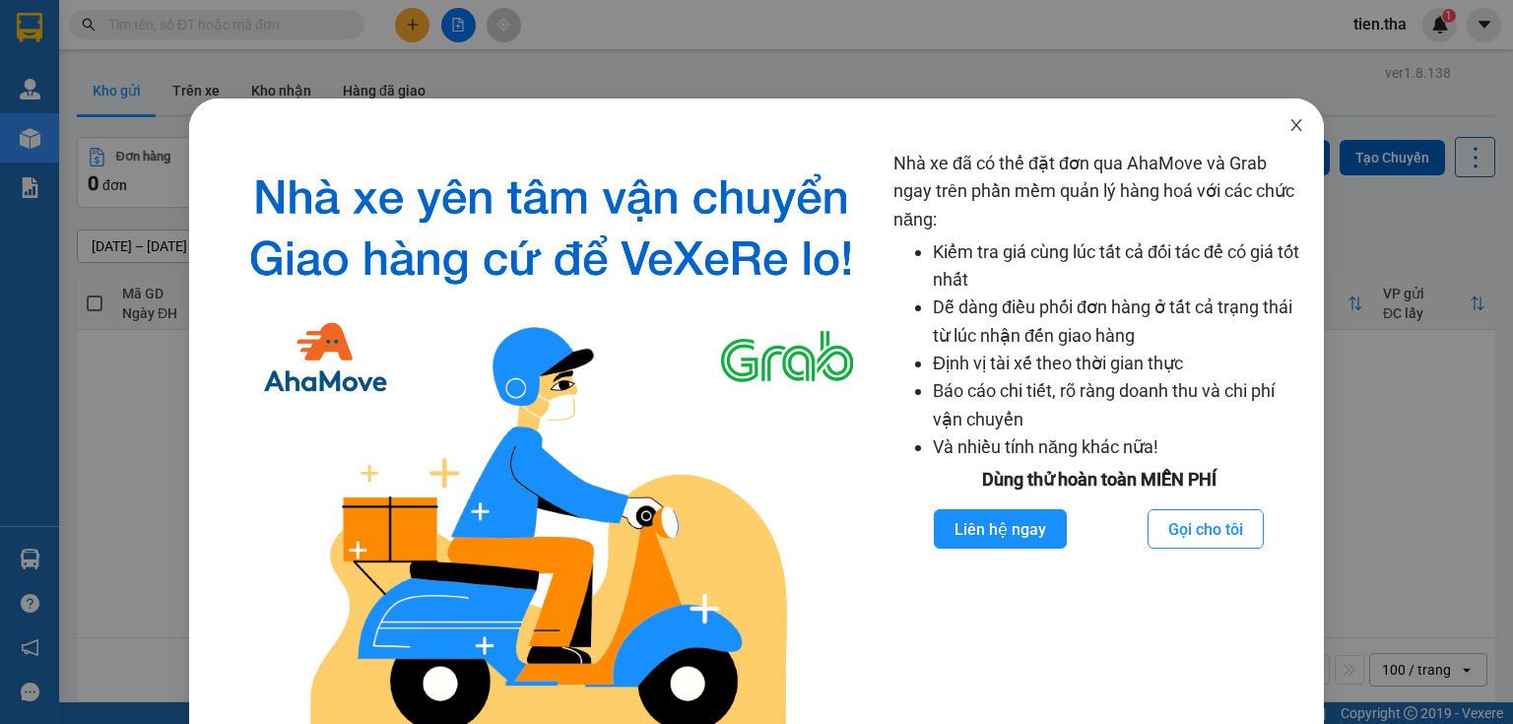
click at [1291, 124] on icon "close" at bounding box center [1296, 125] width 11 height 12
